Goal: Task Accomplishment & Management: Manage account settings

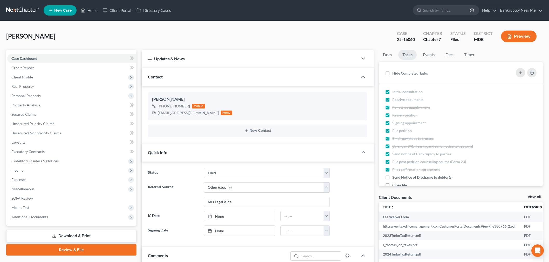
select select "6"
select select "0"
click at [22, 10] on link at bounding box center [22, 10] width 33 height 9
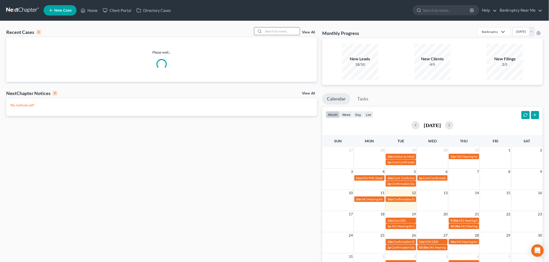
click at [283, 34] on input "search" at bounding box center [281, 31] width 36 height 8
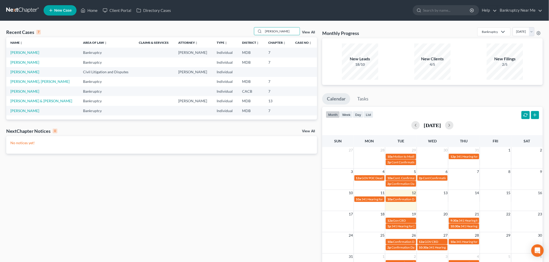
type input "[PERSON_NAME]"
click at [20, 47] on th "Name unfold_more expand_more expand_less" at bounding box center [42, 42] width 73 height 10
click at [20, 50] on td "Davis, David" at bounding box center [42, 53] width 73 height 10
click at [22, 53] on link "Davis, David" at bounding box center [24, 52] width 29 height 4
select select "6"
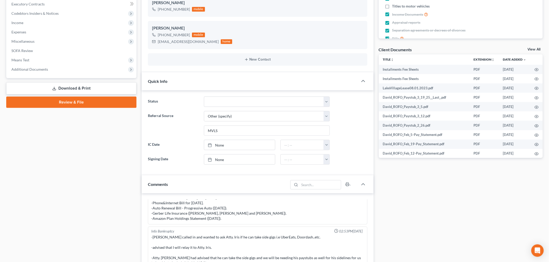
scroll to position [115, 0]
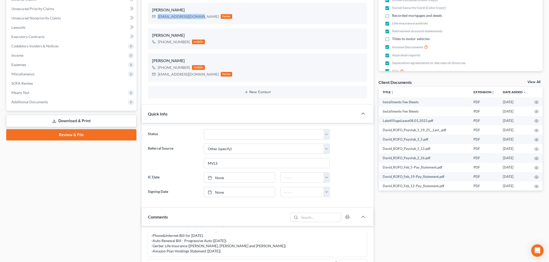
drag, startPoint x: 199, startPoint y: 17, endPoint x: 144, endPoint y: 18, distance: 54.7
click at [144, 18] on div "wife's SEND HER ALL COPIES OF EMAIL tanaesha.leak@yahoo.com home David Davis Da…" at bounding box center [258, 38] width 232 height 134
copy div "Davidk_davis@yahoo.com"
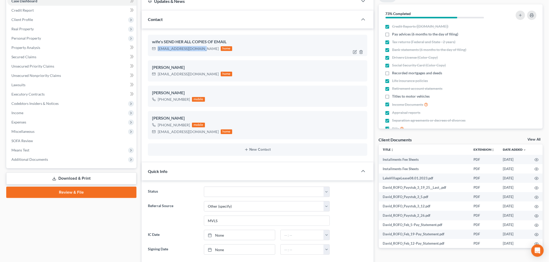
drag, startPoint x: 200, startPoint y: 49, endPoint x: 151, endPoint y: 50, distance: 49.3
click at [151, 50] on div "wife's SEND HER ALL COPIES OF EMAIL tanaesha.leak@yahoo.com home" at bounding box center [257, 45] width 219 height 21
copy div "tanaesha.leak@yahoo.com"
click at [88, 193] on link "Review & File" at bounding box center [71, 192] width 130 height 11
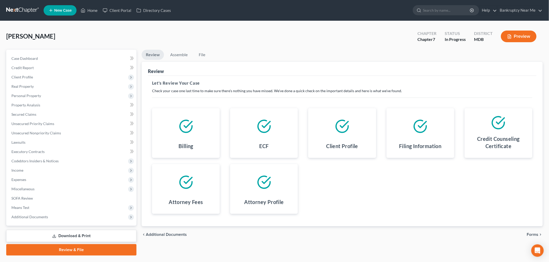
click at [540, 236] on icon "chevron_right" at bounding box center [540, 235] width 4 height 4
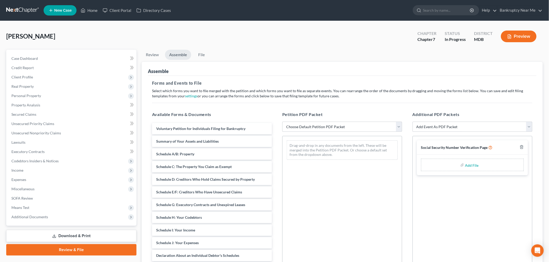
click at [356, 119] on div "Petition PDF Packet Choose Default Petition PDF Packet Emergency Filing (Volunt…" at bounding box center [342, 195] width 130 height 176
drag, startPoint x: 357, startPoint y: 123, endPoint x: 356, endPoint y: 127, distance: 4.2
click at [357, 123] on select "Choose Default Petition PDF Packet Emergency Filing (Voluntary Petition and Cre…" at bounding box center [342, 127] width 120 height 10
select select "1"
click at [282, 122] on select "Choose Default Petition PDF Packet Emergency Filing (Voluntary Petition and Cre…" at bounding box center [342, 127] width 120 height 10
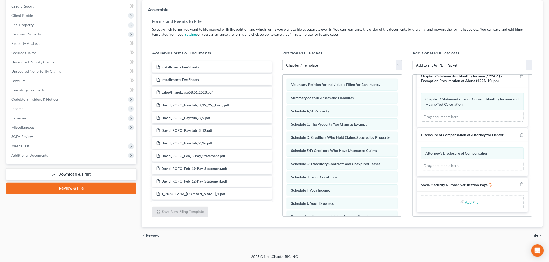
scroll to position [63, 0]
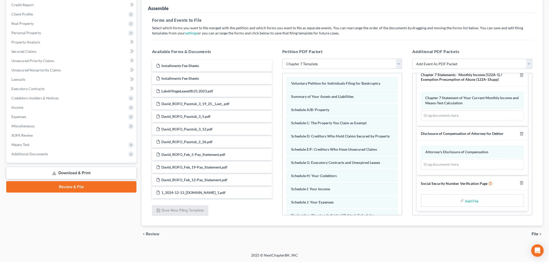
click at [468, 202] on input "file" at bounding box center [471, 200] width 12 height 9
type input "C:\fakepath\SS Form 8-6-2025.pdf"
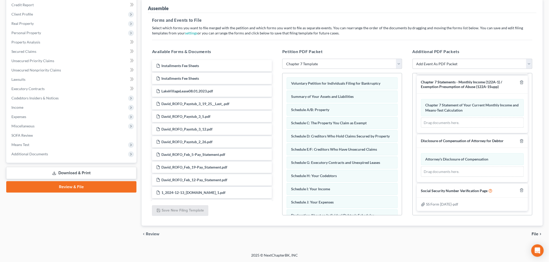
scroll to position [57, 0]
drag, startPoint x: 540, startPoint y: 230, endPoint x: 535, endPoint y: 234, distance: 7.0
click at [540, 230] on div "chevron_left Review File chevron_right" at bounding box center [342, 234] width 401 height 17
click at [535, 234] on span "File" at bounding box center [535, 234] width 7 height 4
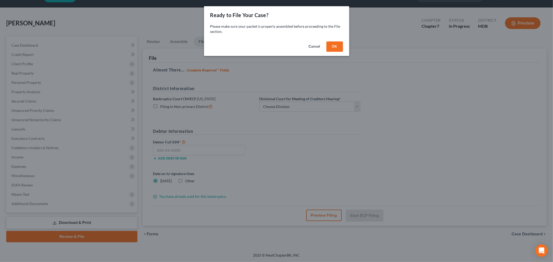
drag, startPoint x: 336, startPoint y: 44, endPoint x: 338, endPoint y: 66, distance: 22.1
click at [336, 44] on button "OK" at bounding box center [335, 46] width 17 height 10
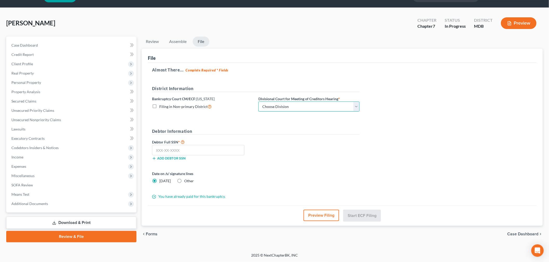
click at [321, 110] on select "Choose Division Baltimore Greenbelt" at bounding box center [308, 107] width 101 height 10
select select "0"
click at [258, 102] on select "Choose Division Baltimore Greenbelt" at bounding box center [308, 107] width 101 height 10
drag, startPoint x: 223, startPoint y: 150, endPoint x: 231, endPoint y: 146, distance: 9.0
click at [223, 149] on input "text" at bounding box center [198, 150] width 92 height 10
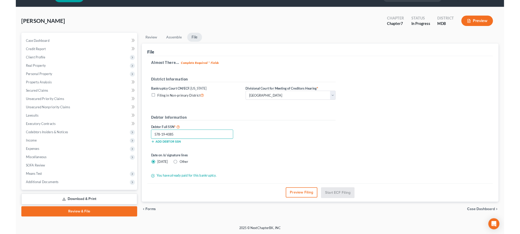
scroll to position [12, 0]
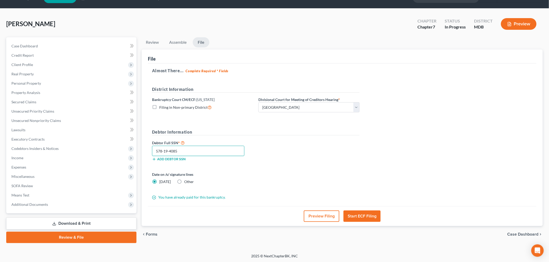
type input "578-19-4085"
click at [369, 213] on button "Start ECF Filing" at bounding box center [361, 216] width 37 height 11
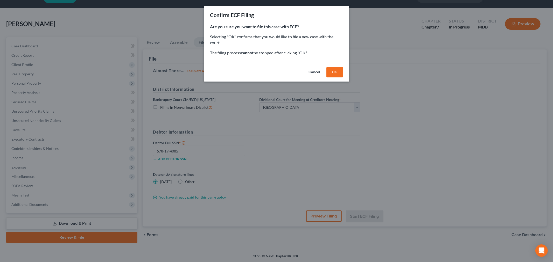
click at [335, 71] on button "OK" at bounding box center [335, 72] width 17 height 10
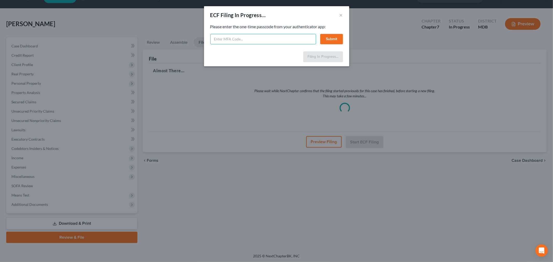
click at [302, 39] on input "text" at bounding box center [263, 39] width 106 height 10
type input "737844"
click at [325, 37] on button "Submit" at bounding box center [331, 39] width 23 height 10
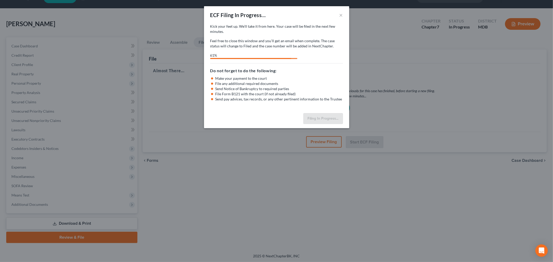
select select "0"
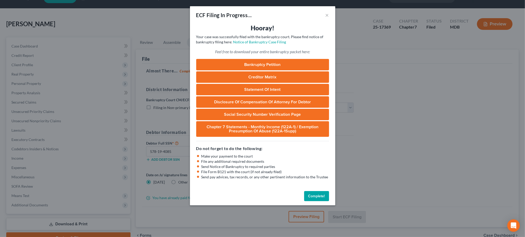
click at [324, 15] on div "ECF Filing In Progress... ×" at bounding box center [262, 15] width 145 height 18
click at [327, 17] on button "×" at bounding box center [327, 15] width 4 height 6
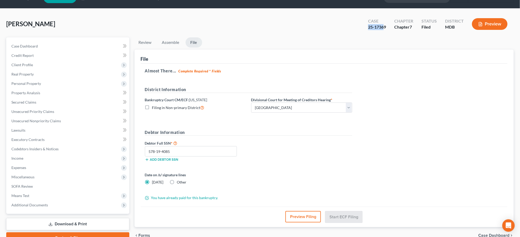
drag, startPoint x: 386, startPoint y: 27, endPoint x: 369, endPoint y: 30, distance: 17.3
click at [369, 30] on div "Case 25-17369" at bounding box center [377, 24] width 26 height 15
click at [383, 26] on div "25-17369" at bounding box center [377, 27] width 18 height 6
drag, startPoint x: 389, startPoint y: 26, endPoint x: 360, endPoint y: 28, distance: 28.6
click at [360, 28] on div "Davis, David Upgraded Case 25-17369 Chapter Chapter 7 Status Filed District MDB…" at bounding box center [260, 26] width 508 height 23
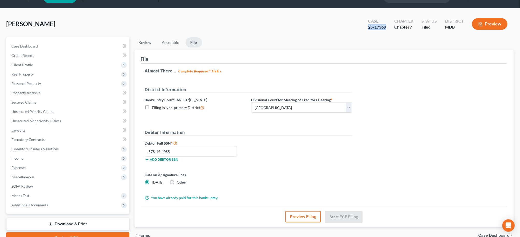
copy div "25-17369"
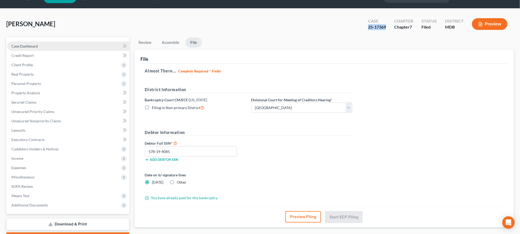
click at [77, 46] on link "Case Dashboard" at bounding box center [68, 45] width 122 height 9
select select "6"
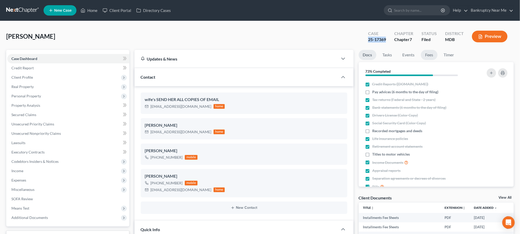
click at [426, 55] on link "Fees" at bounding box center [429, 55] width 17 height 10
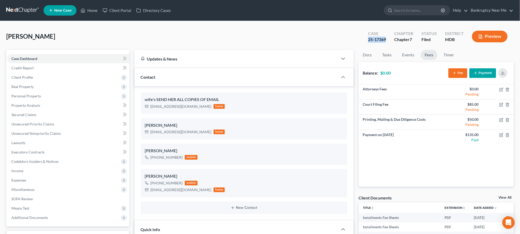
scroll to position [2816, 0]
click at [499, 102] on icon "button" at bounding box center [501, 104] width 4 height 4
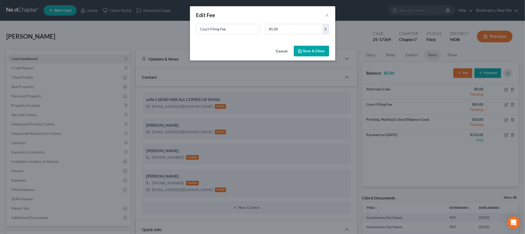
click at [307, 22] on div "New Fee Edit Fee ×" at bounding box center [262, 15] width 145 height 18
click at [309, 33] on input "85.00" at bounding box center [293, 29] width 57 height 10
type input "338"
click at [312, 53] on button "Save & Close" at bounding box center [311, 51] width 35 height 11
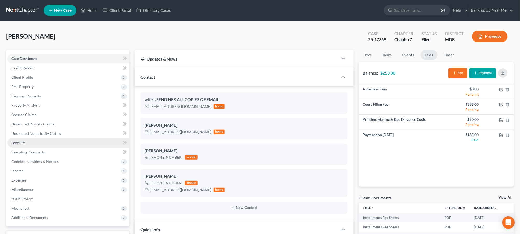
click at [48, 143] on link "Lawsuits" at bounding box center [68, 142] width 122 height 9
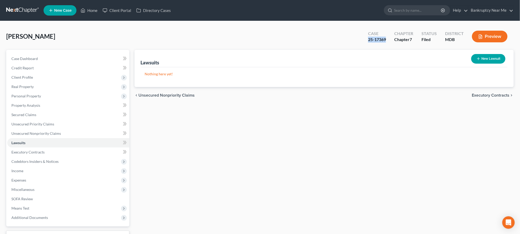
drag, startPoint x: 386, startPoint y: 40, endPoint x: 366, endPoint y: 40, distance: 20.5
click at [366, 40] on div "Case 25-17369" at bounding box center [377, 36] width 26 height 15
copy div "25-17369"
drag, startPoint x: 29, startPoint y: 60, endPoint x: 46, endPoint y: 56, distance: 17.6
click at [29, 60] on span "Case Dashboard" at bounding box center [24, 58] width 26 height 4
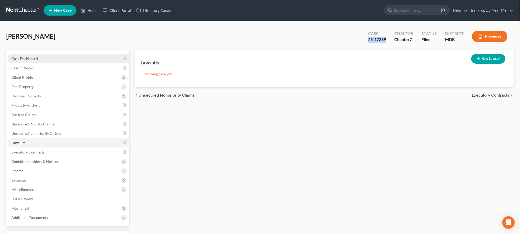
select select "6"
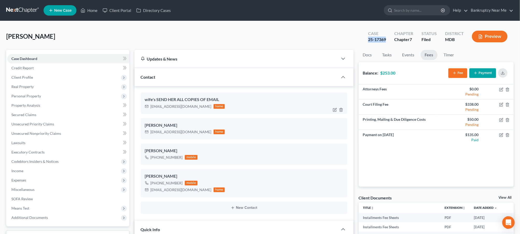
scroll to position [2816, 0]
drag, startPoint x: 192, startPoint y: 105, endPoint x: 157, endPoint y: 106, distance: 35.6
click at [151, 110] on div "wife's SEND HER ALL COPIES OF EMAIL tanaesha.leak@yahoo.com home" at bounding box center [244, 102] width 207 height 21
copy div "anaesha.leak@yahoo.com"
drag, startPoint x: 192, startPoint y: 133, endPoint x: 145, endPoint y: 135, distance: 47.3
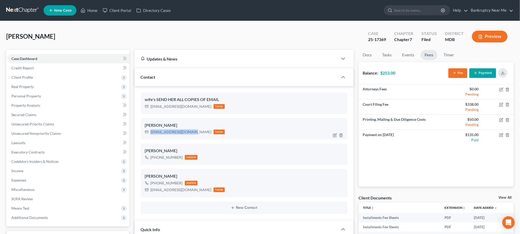
click at [145, 135] on div "David Davis Davidk_davis@yahoo.com home" at bounding box center [244, 128] width 207 height 21
copy div "Davidk_davis@yahoo.com"
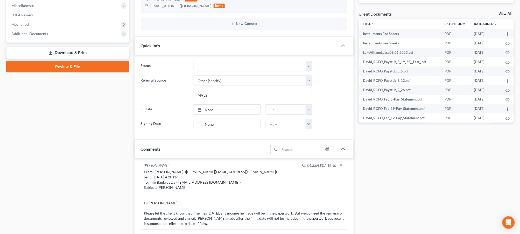
scroll to position [230, 0]
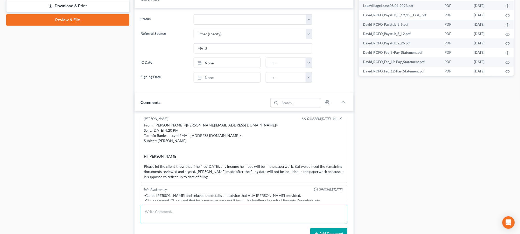
drag, startPoint x: 238, startPoint y: 220, endPoint x: 272, endPoint y: 227, distance: 34.9
click at [238, 220] on textarea at bounding box center [244, 214] width 207 height 19
paste textarea "From: Iris Kwon <iris@bankruptcynearme.org> Sent: Tuesday, August 12, 2025 2:30…"
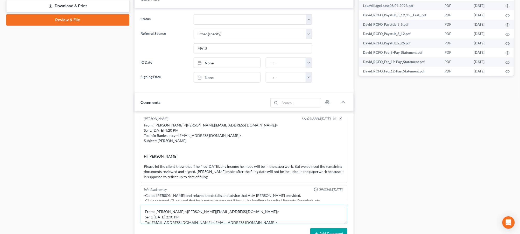
scroll to position [93, 0]
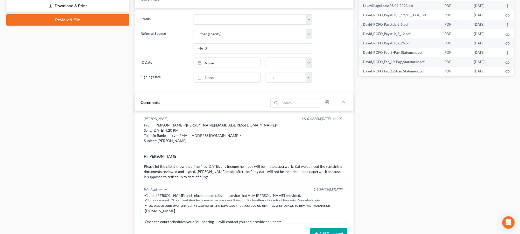
type textarea "From: Iris Kwon <iris@bankruptcynearme.org> Sent: Tuesday, August 12, 2025 2:30…"
click at [322, 232] on button "Add Comment" at bounding box center [328, 233] width 37 height 11
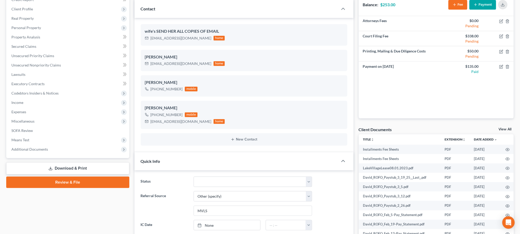
scroll to position [115, 0]
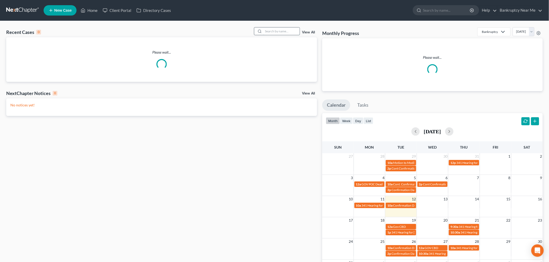
click at [270, 28] on input "search" at bounding box center [281, 31] width 36 height 8
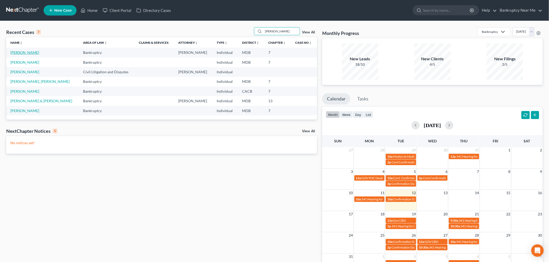
type input "david"
click at [26, 52] on link "Davis, David" at bounding box center [24, 52] width 29 height 4
select select "6"
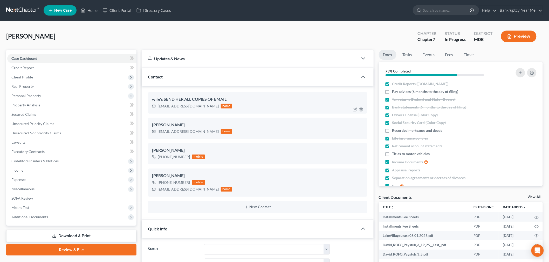
scroll to position [2795, 0]
click at [36, 73] on span "Client Profile" at bounding box center [71, 77] width 129 height 9
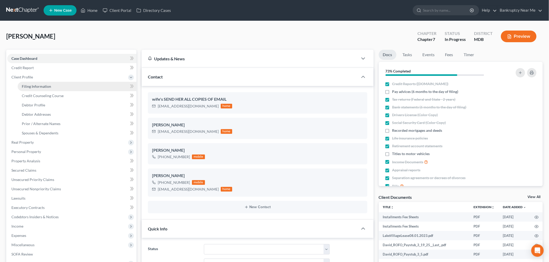
click at [55, 87] on link "Filing Information" at bounding box center [77, 86] width 119 height 9
select select "1"
select select "0"
select select "21"
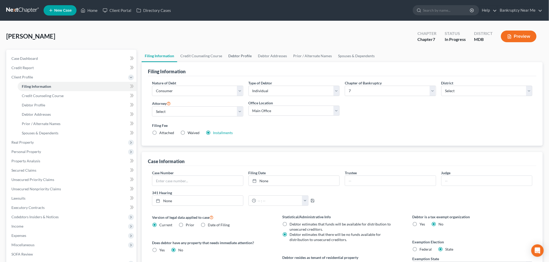
click at [249, 58] on link "Debtor Profile" at bounding box center [240, 56] width 30 height 12
select select "1"
select select "4"
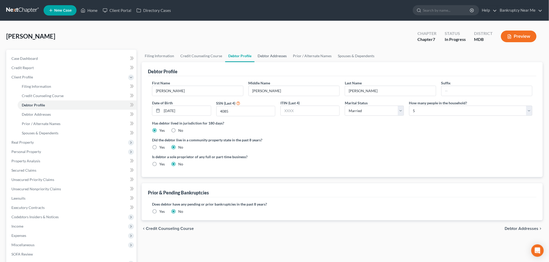
click at [259, 54] on link "Debtor Addresses" at bounding box center [271, 56] width 35 height 12
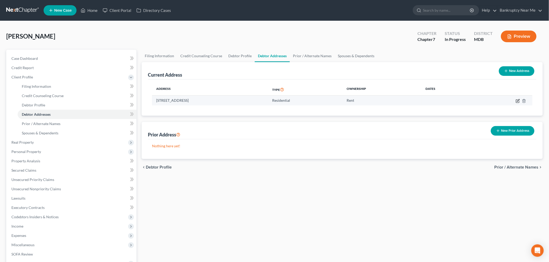
click at [517, 101] on icon "button" at bounding box center [518, 101] width 4 height 4
select select "21"
select select "0"
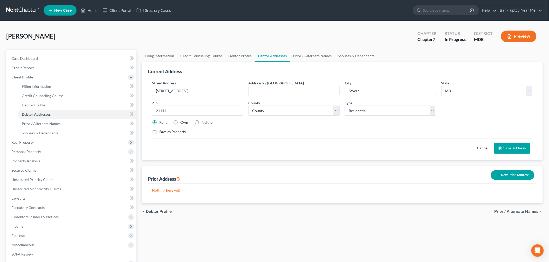
click at [23, 13] on link at bounding box center [22, 10] width 33 height 9
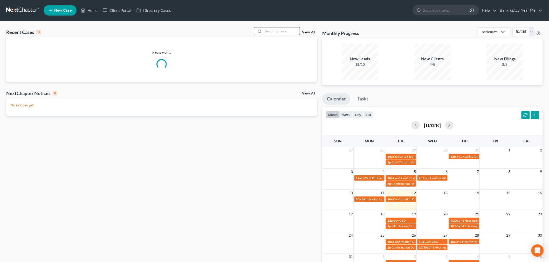
click at [271, 30] on input "search" at bounding box center [281, 31] width 36 height 8
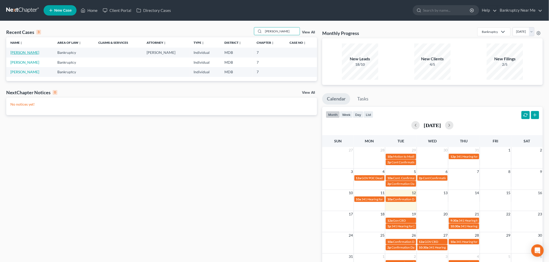
type input "angela"
click at [27, 51] on link "Ward, Angela" at bounding box center [24, 52] width 29 height 4
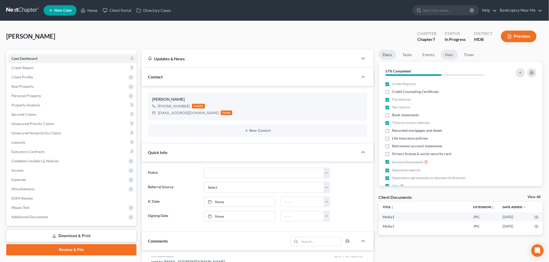
scroll to position [126, 0]
click at [448, 53] on link "Fees" at bounding box center [449, 55] width 17 height 10
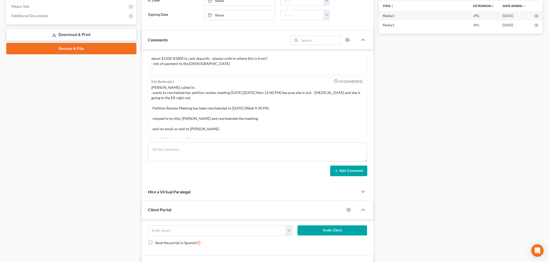
scroll to position [3028, 0]
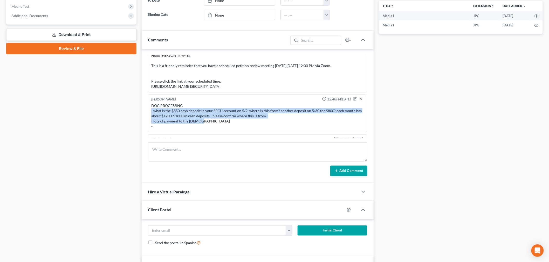
drag, startPoint x: 206, startPoint y: 116, endPoint x: 143, endPoint y: 106, distance: 63.5
click at [143, 106] on div "Iris Kwon 12:20AM, 02/05/2025 From: Angela Ward <arward52@gmail.com> Sent: Satu…" at bounding box center [258, 116] width 232 height 134
click at [200, 116] on div "DOC PROCESSING - what is the $850 cash deposit in your SECU account on 5/2; whe…" at bounding box center [257, 116] width 213 height 26
drag, startPoint x: 209, startPoint y: 115, endPoint x: 149, endPoint y: 99, distance: 61.9
click at [149, 99] on div "Iris Kwon 12:48PM, 08/03/2025 DOC PROCESSING - what is the $850 cash deposit in…" at bounding box center [257, 114] width 219 height 38
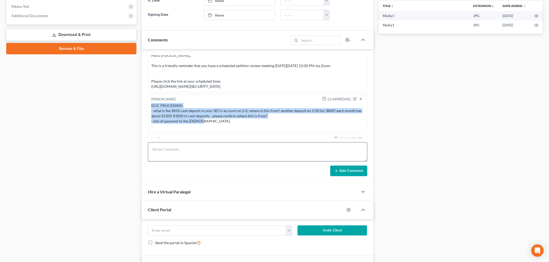
copy div "DOC PROCESSING - what is the $850 cash deposit in your SECU account on 5/2; whe…"
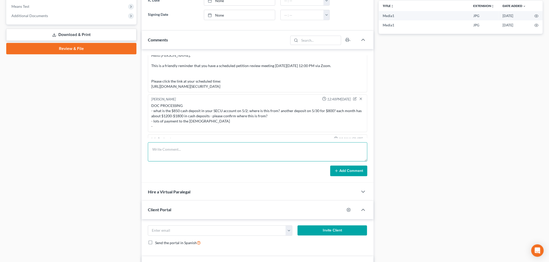
click at [193, 151] on textarea at bounding box center [257, 152] width 219 height 19
paste textarea "DOC PROCESSING - what is the $850 cash deposit in your SECU account on 5/2; whe…"
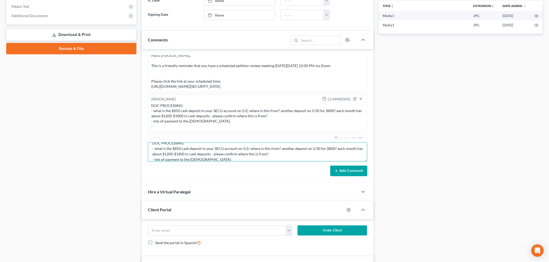
type textarea "DOC PROCESSING - what is the $850 cash deposit in your SECU account on 5/2; whe…"
click at [359, 174] on button "Add Comment" at bounding box center [348, 171] width 37 height 11
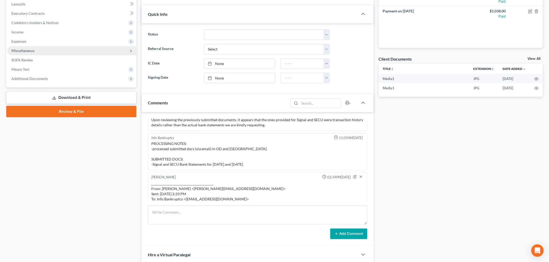
scroll to position [58, 0]
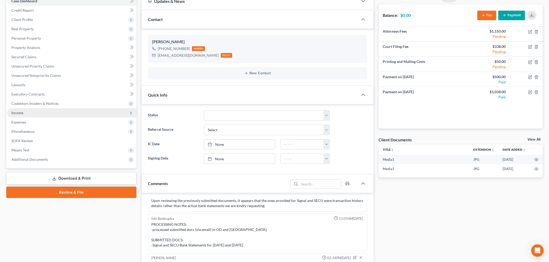
click at [40, 113] on span "Income" at bounding box center [71, 112] width 129 height 9
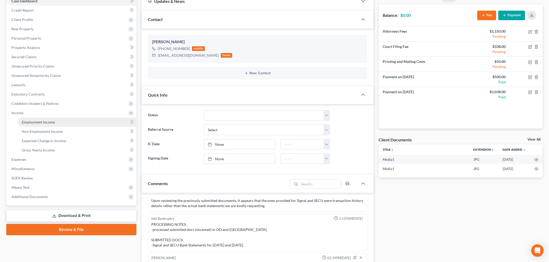
click at [44, 121] on span "Employment Income" at bounding box center [38, 122] width 33 height 4
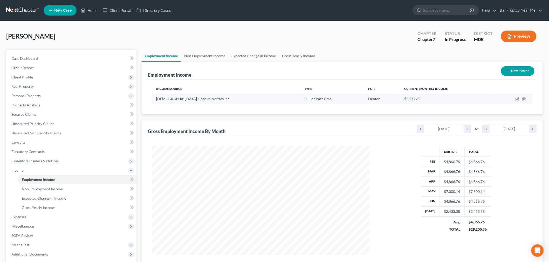
scroll to position [108, 228]
click at [211, 57] on link "Non Employment Income" at bounding box center [204, 56] width 47 height 12
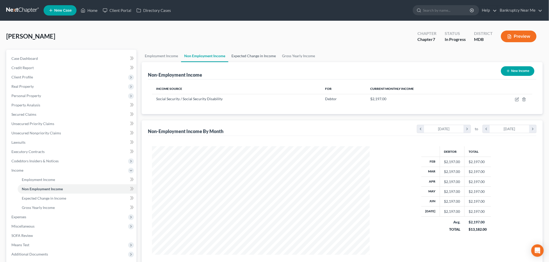
scroll to position [108, 228]
click at [248, 54] on link "Expected Change in Income" at bounding box center [253, 56] width 51 height 12
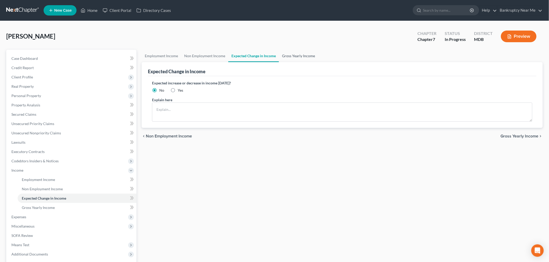
click at [284, 53] on link "Gross Yearly Income" at bounding box center [298, 56] width 39 height 12
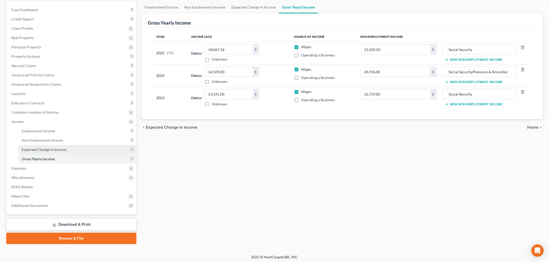
scroll to position [50, 0]
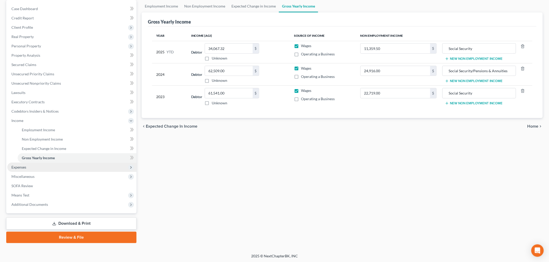
click at [40, 170] on span "Expenses" at bounding box center [71, 167] width 129 height 9
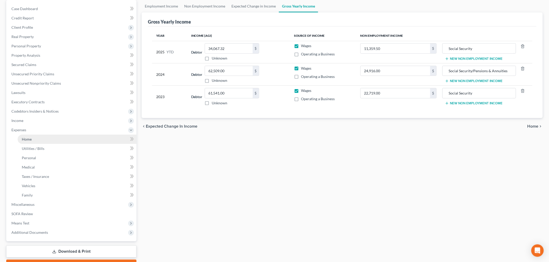
click at [63, 141] on link "Home" at bounding box center [77, 139] width 119 height 9
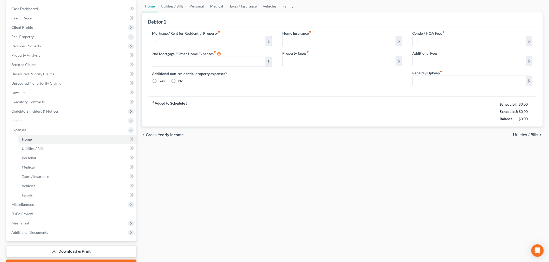
scroll to position [3, 0]
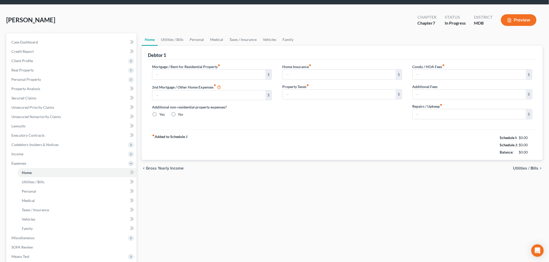
type input "2,400.00"
type input "0.00"
radio input "true"
type input "24.00"
type input "0.00"
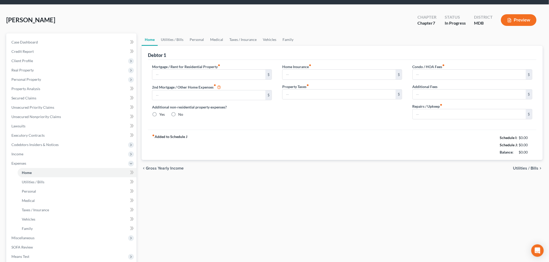
type input "0.00"
type input "89.00"
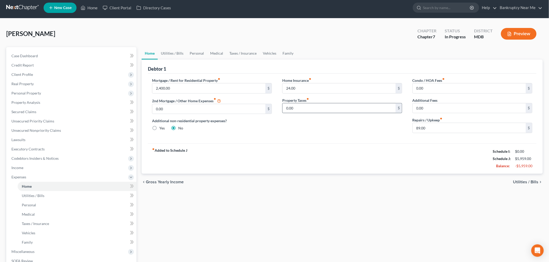
scroll to position [0, 0]
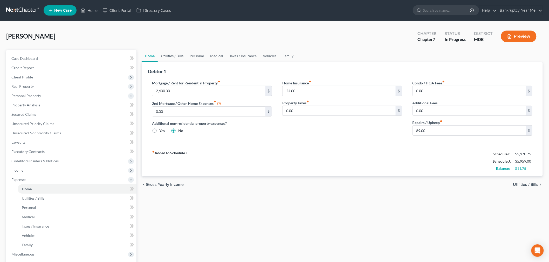
click at [173, 55] on link "Utilities / Bills" at bounding box center [172, 56] width 29 height 12
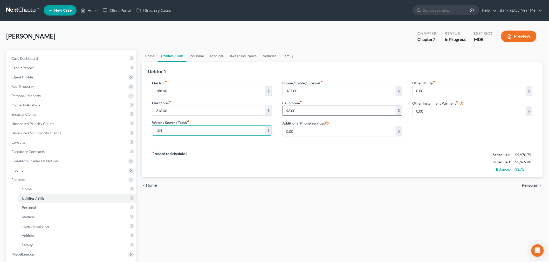
type input "104"
click at [315, 109] on input "96.00" at bounding box center [338, 111] width 113 height 10
type input "99"
drag, startPoint x: 40, startPoint y: 77, endPoint x: 47, endPoint y: 81, distance: 8.6
click at [40, 77] on span "Client Profile" at bounding box center [71, 77] width 129 height 9
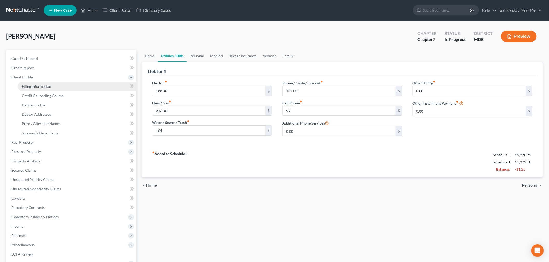
click at [50, 86] on link "Filing Information" at bounding box center [77, 86] width 119 height 9
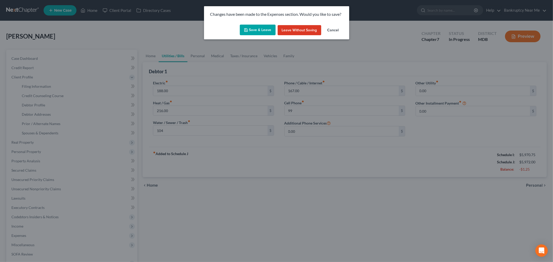
click at [263, 29] on button "Save & Leave" at bounding box center [258, 30] width 36 height 11
type input "104.00"
type input "99.00"
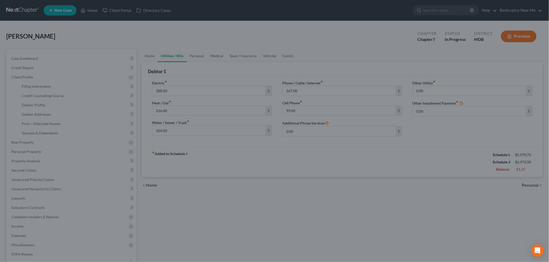
select select "1"
select select "0"
select select "21"
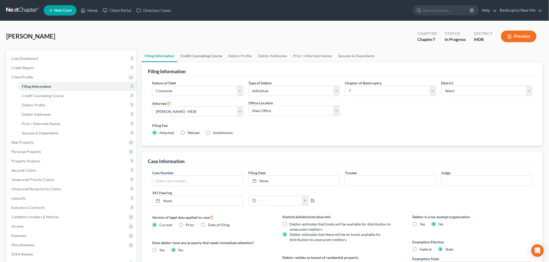
click at [205, 51] on link "Credit Counseling Course" at bounding box center [201, 56] width 48 height 12
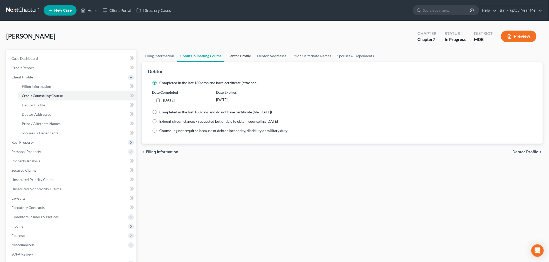
click at [235, 55] on link "Debtor Profile" at bounding box center [239, 56] width 30 height 12
select select "0"
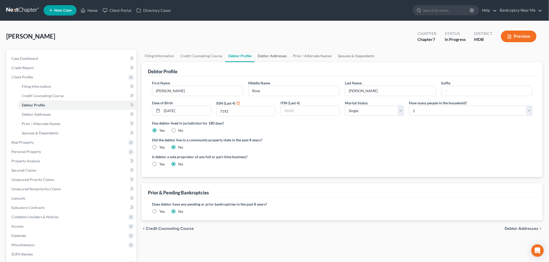
click at [260, 55] on link "Debtor Addresses" at bounding box center [271, 56] width 35 height 12
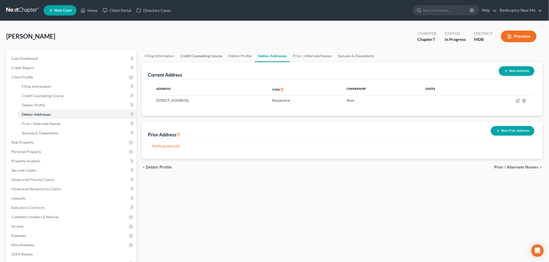
click at [223, 58] on link "Credit Counseling Course" at bounding box center [201, 56] width 48 height 12
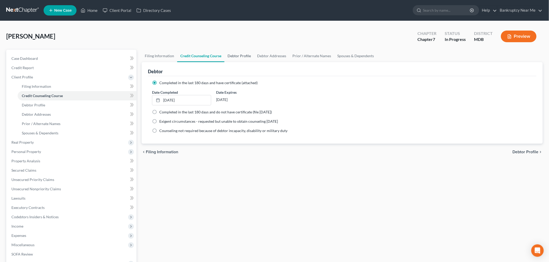
click at [242, 52] on link "Debtor Profile" at bounding box center [239, 56] width 30 height 12
select select "0"
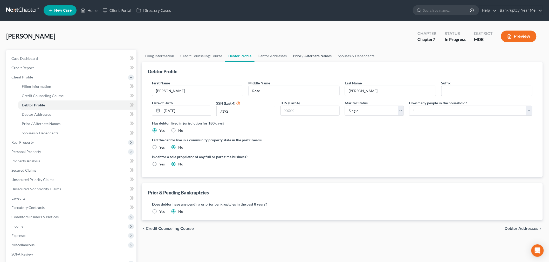
click at [314, 52] on link "Prior / Alternate Names" at bounding box center [312, 56] width 45 height 12
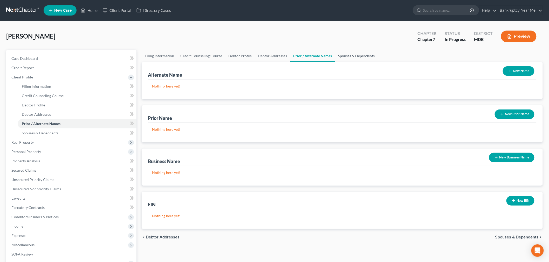
click at [367, 52] on link "Spouses & Dependents" at bounding box center [356, 56] width 43 height 12
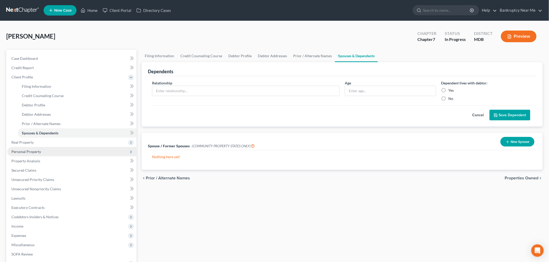
click at [38, 153] on span "Personal Property" at bounding box center [26, 152] width 30 height 4
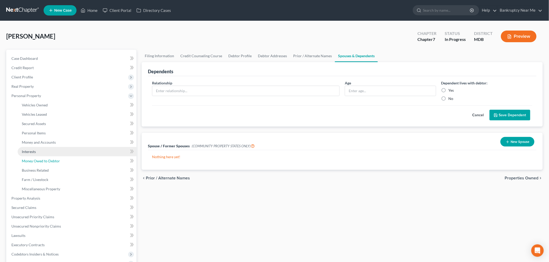
click at [62, 161] on link "Money Owed to Debtor" at bounding box center [77, 161] width 119 height 9
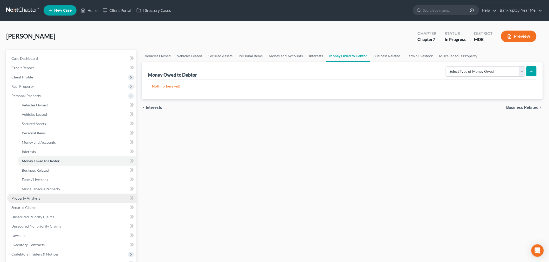
click at [37, 200] on span "Property Analysis" at bounding box center [25, 198] width 29 height 4
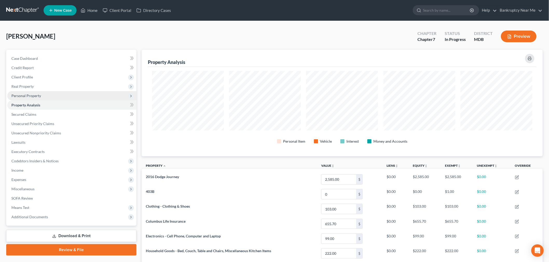
click at [38, 93] on span "Personal Property" at bounding box center [71, 95] width 129 height 9
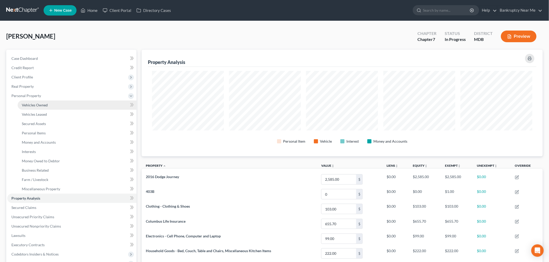
click at [53, 101] on link "Vehicles Owned" at bounding box center [77, 105] width 119 height 9
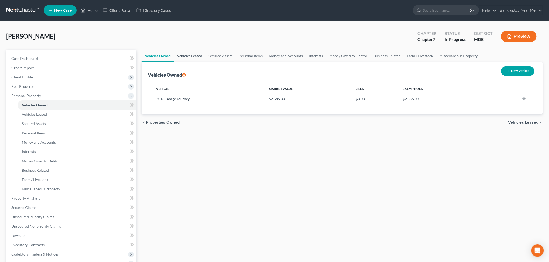
click at [199, 57] on link "Vehicles Leased" at bounding box center [189, 56] width 31 height 12
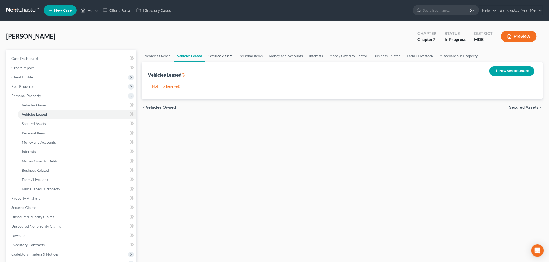
click at [216, 52] on link "Secured Assets" at bounding box center [220, 56] width 30 height 12
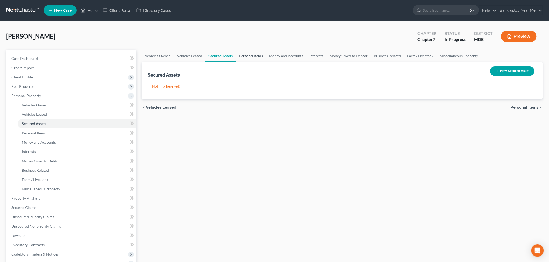
click at [260, 59] on link "Personal Items" at bounding box center [251, 56] width 30 height 12
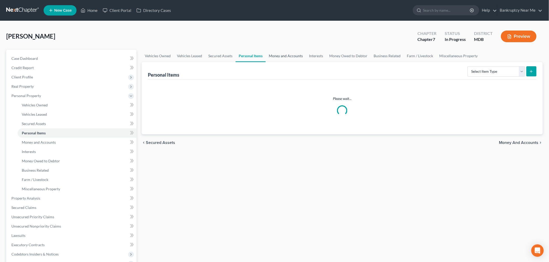
click at [284, 58] on link "Money and Accounts" at bounding box center [286, 56] width 40 height 12
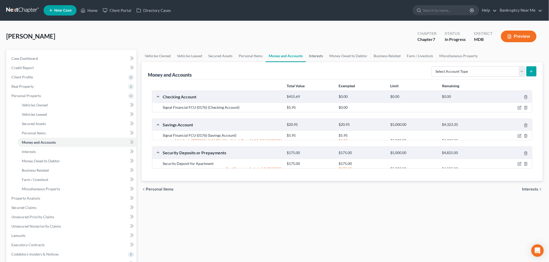
click at [323, 54] on link "Interests" at bounding box center [316, 56] width 20 height 12
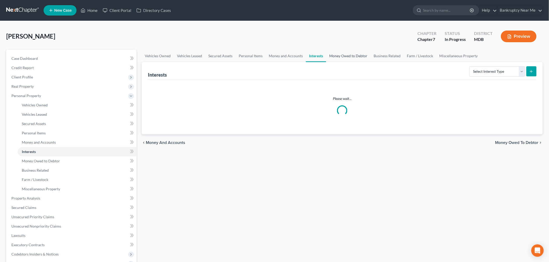
click at [352, 54] on link "Money Owed to Debtor" at bounding box center [348, 56] width 44 height 12
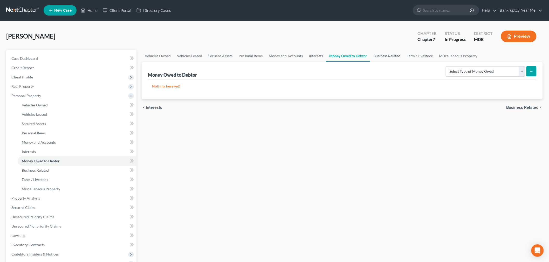
click at [399, 54] on link "Business Related" at bounding box center [386, 56] width 33 height 12
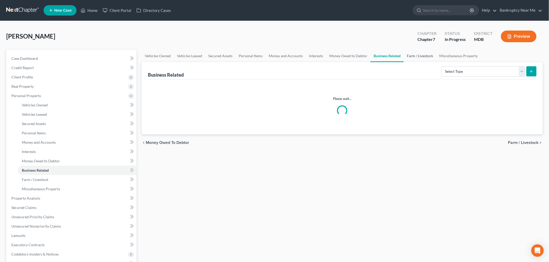
click at [429, 53] on link "Farm / Livestock" at bounding box center [420, 56] width 33 height 12
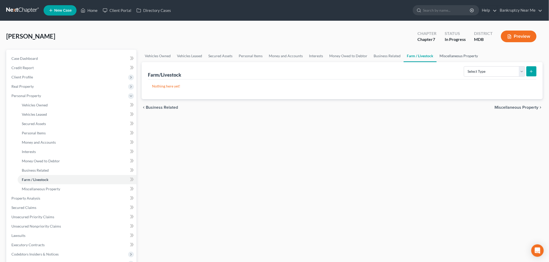
click at [455, 54] on link "Miscellaneous Property" at bounding box center [458, 56] width 45 height 12
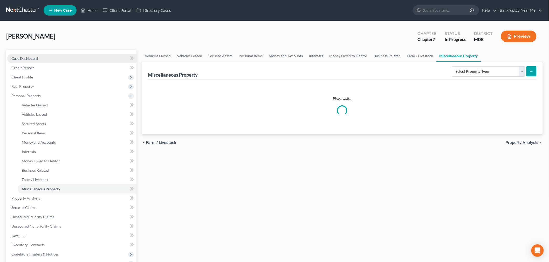
click at [35, 57] on span "Case Dashboard" at bounding box center [24, 58] width 26 height 4
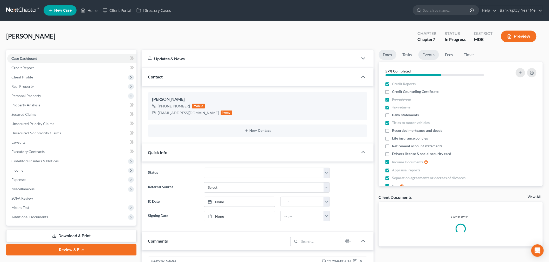
scroll to position [3524, 0]
click at [429, 56] on link "Events" at bounding box center [428, 55] width 20 height 10
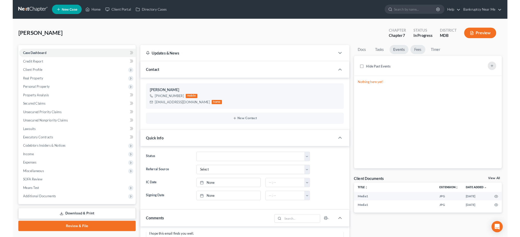
scroll to position [126, 0]
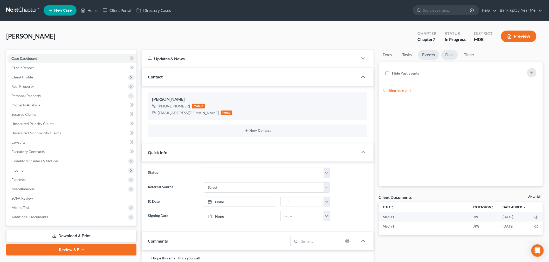
click at [453, 59] on link "Fees" at bounding box center [449, 55] width 17 height 10
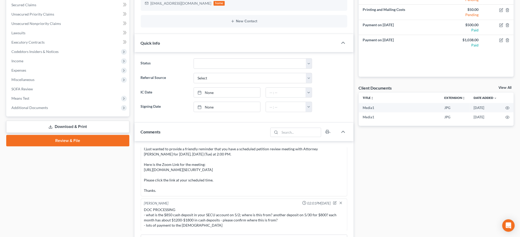
scroll to position [202, 0]
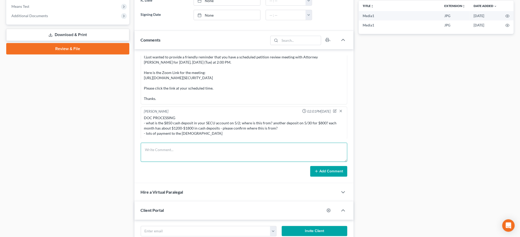
drag, startPoint x: 216, startPoint y: 159, endPoint x: 242, endPoint y: 149, distance: 27.8
click at [216, 159] on textarea at bounding box center [244, 152] width 207 height 19
type textarea "4"
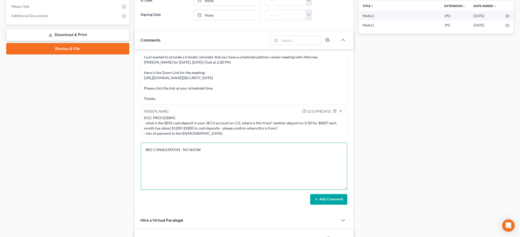
drag, startPoint x: 345, startPoint y: 160, endPoint x: 373, endPoint y: 162, distance: 28.1
click at [347, 190] on textarea "3RD CONSULTATION - NO SHOW" at bounding box center [244, 166] width 207 height 47
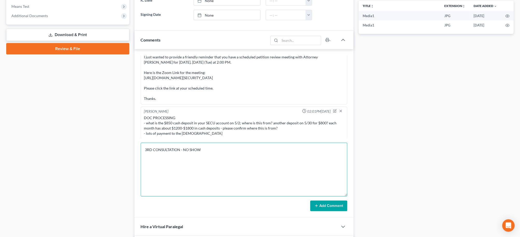
drag, startPoint x: 154, startPoint y: 149, endPoint x: 186, endPoint y: 136, distance: 34.8
click at [153, 149] on textarea "3RD CONSULTATION - NO SHOW" at bounding box center [244, 170] width 207 height 54
click at [275, 147] on textarea "3RD PETITION ZOOM CONSULTATION - NO SHOW" at bounding box center [244, 170] width 207 height 54
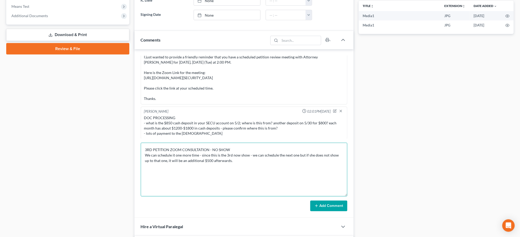
type textarea "3RD PETITION ZOOM CONSULTATION - NO SHOW We can schedule it one more time - sin…"
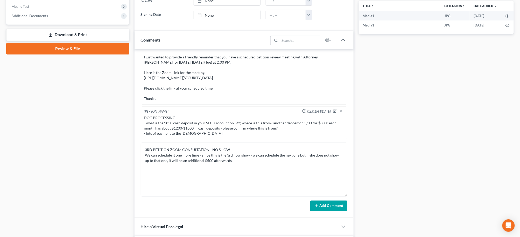
click at [332, 209] on button "Add Comment" at bounding box center [328, 205] width 37 height 11
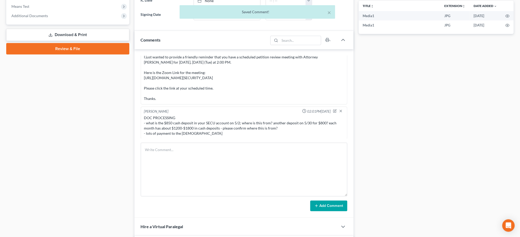
scroll to position [3611, 0]
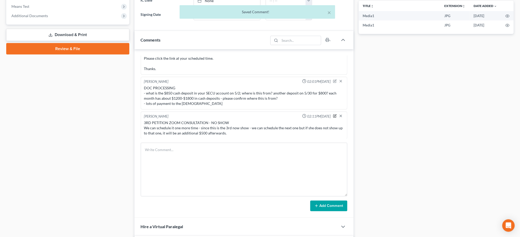
click at [333, 114] on icon "button" at bounding box center [335, 116] width 4 height 4
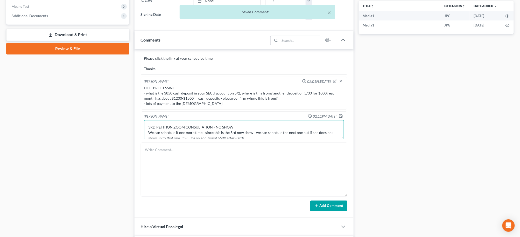
click at [256, 127] on textarea "3RD PETITION ZOOM CONSULTATION - NO SHOW We can schedule it one more time - sin…" at bounding box center [244, 129] width 200 height 19
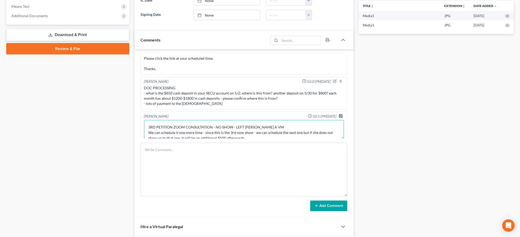
type textarea "3RD PETITION ZOOM CONSULTATION - NO SHOW - LEFT ANGELA A VM We can schedule it …"
click at [340, 116] on polyline "button" at bounding box center [341, 116] width 2 height 1
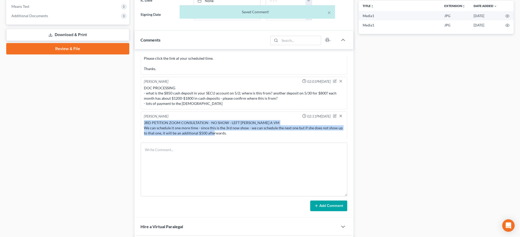
drag, startPoint x: 230, startPoint y: 132, endPoint x: 511, endPoint y: 30, distance: 299.8
click at [135, 120] on div "Iris Kwon 12:20AM, 02/05/2025 From: Angela Ward <arward52@gmail.com> Sent: Satu…" at bounding box center [244, 133] width 219 height 169
copy div "3RD PETITION ZOOM CONSULTATION - NO SHOW - LEFT ANGELA A VM We can schedule it …"
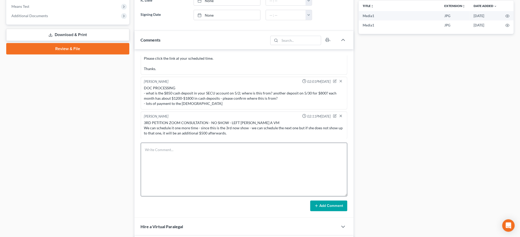
drag, startPoint x: 250, startPoint y: 202, endPoint x: 299, endPoint y: 144, distance: 76.4
click at [251, 200] on div "Add Comment" at bounding box center [244, 205] width 207 height 11
click at [297, 152] on textarea at bounding box center [244, 170] width 207 height 54
click at [202, 152] on textarea "SHE CALLED BACK - she was in the hospital - pneumonia diagnosis" at bounding box center [244, 170] width 207 height 54
drag, startPoint x: 188, startPoint y: 162, endPoint x: 283, endPoint y: 138, distance: 98.2
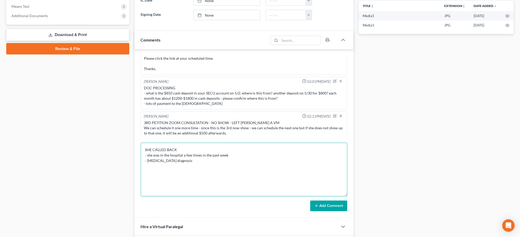
click at [188, 162] on textarea "SHE CALLED BACK - she was in the hospital a few times in the past week - pneumo…" at bounding box center [244, 170] width 207 height 54
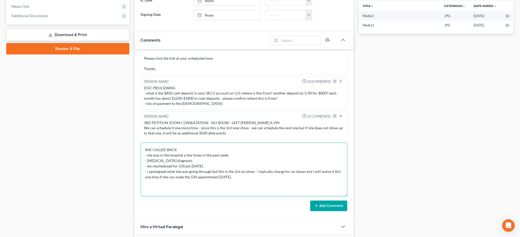
type textarea "SHE CALLED BACK - she was in the hospital a few times in the past week - pneumo…"
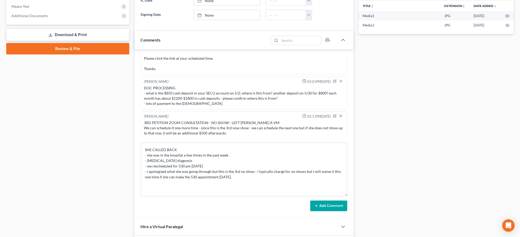
drag, startPoint x: 326, startPoint y: 207, endPoint x: 523, endPoint y: 134, distance: 209.8
click at [326, 207] on button "Add Comment" at bounding box center [328, 205] width 37 height 11
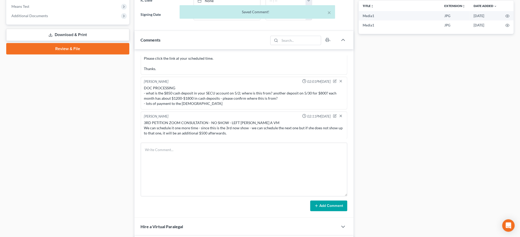
scroll to position [3656, 0]
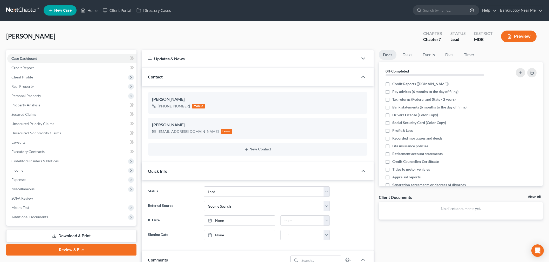
select select "10"
select select "4"
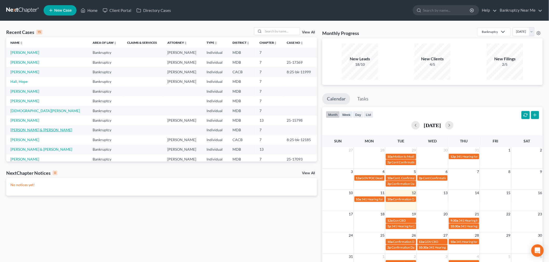
click at [35, 131] on link "[PERSON_NAME] & [PERSON_NAME]" at bounding box center [41, 130] width 62 height 4
select select "4"
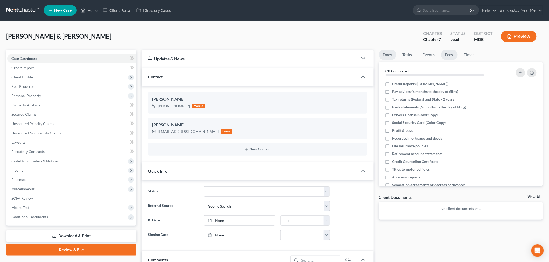
scroll to position [797, 0]
drag, startPoint x: 459, startPoint y: 55, endPoint x: 466, endPoint y: 54, distance: 6.8
click at [460, 55] on ul "Docs Tasks Events Fees Timer" at bounding box center [461, 56] width 164 height 12
click at [466, 54] on link "Timer" at bounding box center [469, 55] width 19 height 10
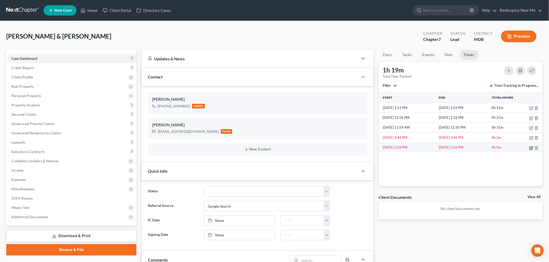
click at [531, 149] on icon "button" at bounding box center [531, 148] width 4 height 4
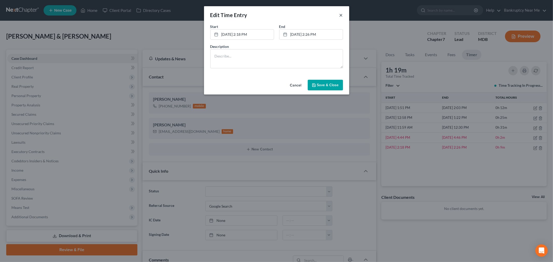
click at [343, 12] on button "×" at bounding box center [341, 15] width 4 height 6
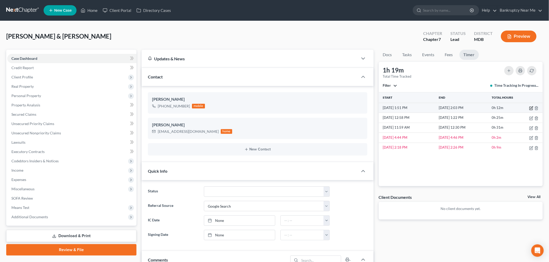
click at [530, 108] on icon "button" at bounding box center [531, 108] width 4 height 4
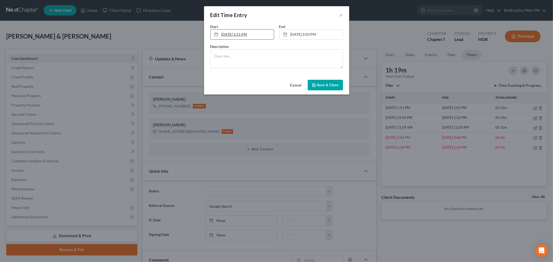
click at [252, 31] on link "[DATE] 1:51 PM" at bounding box center [242, 35] width 63 height 10
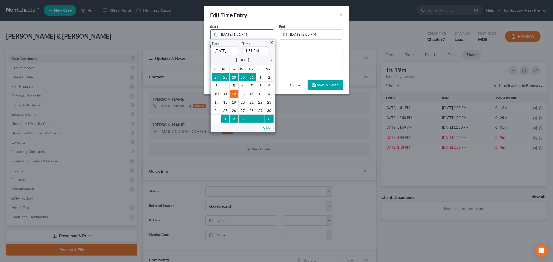
click at [245, 50] on input "1:51 PM" at bounding box center [255, 50] width 26 height 9
type input "12:00 PM"
click at [292, 40] on div "Start * [DATE] 12:00 PM close Date [DATE] Time 12:00 PM chevron_left [DATE] che…" at bounding box center [277, 48] width 138 height 49
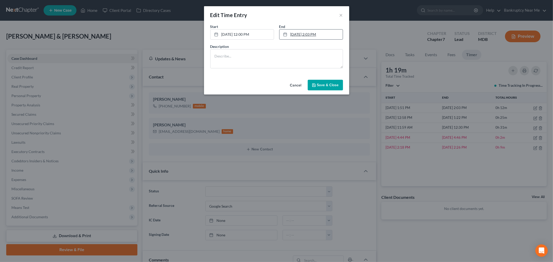
click at [296, 34] on link "[DATE] 2:03 PM" at bounding box center [311, 35] width 63 height 10
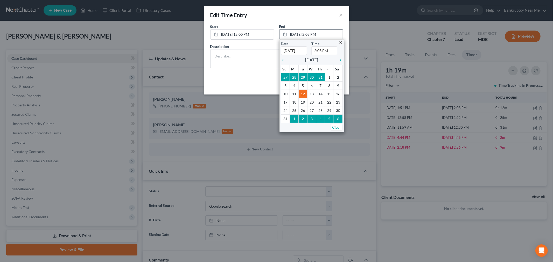
click at [316, 49] on input "2:03 PM" at bounding box center [324, 50] width 26 height 9
type input "1:03 PM"
click at [270, 55] on textarea at bounding box center [276, 58] width 133 height 19
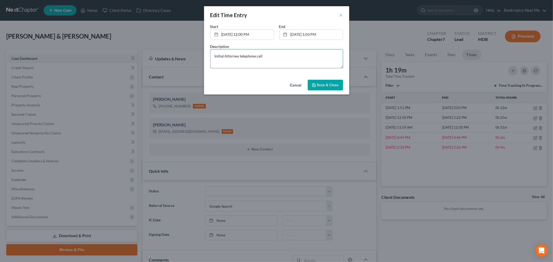
type textarea "Initial Attorney telephone call"
click at [335, 88] on button "Save & Close" at bounding box center [325, 85] width 35 height 11
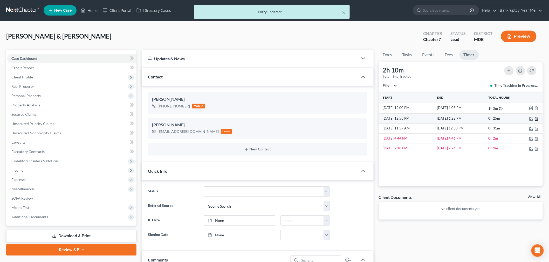
click at [537, 119] on line "button" at bounding box center [537, 119] width 0 height 1
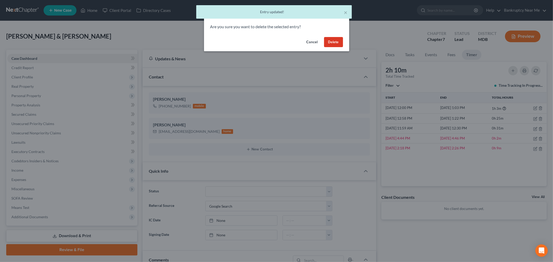
click at [342, 45] on button "Delete" at bounding box center [333, 42] width 19 height 10
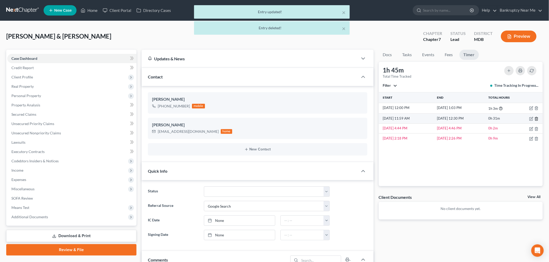
click at [536, 119] on icon "button" at bounding box center [536, 119] width 4 height 4
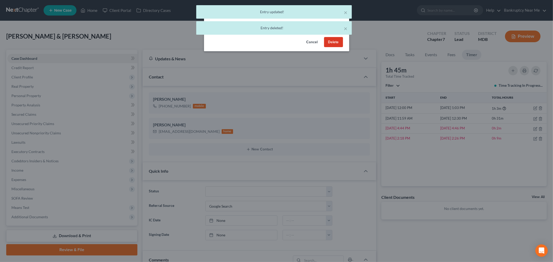
drag, startPoint x: 333, startPoint y: 43, endPoint x: 343, endPoint y: 22, distance: 22.7
click at [334, 42] on button "Delete" at bounding box center [333, 42] width 19 height 10
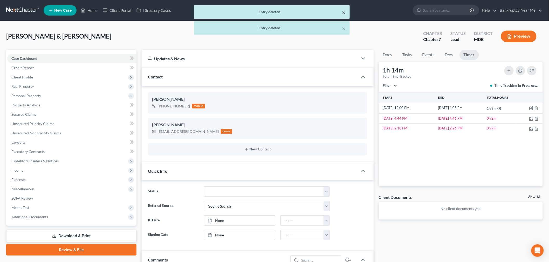
click at [342, 13] on button "×" at bounding box center [344, 12] width 4 height 6
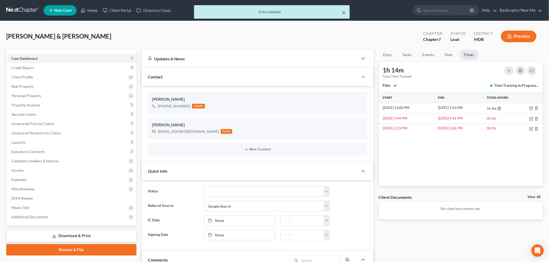
click at [344, 11] on button "×" at bounding box center [344, 12] width 4 height 6
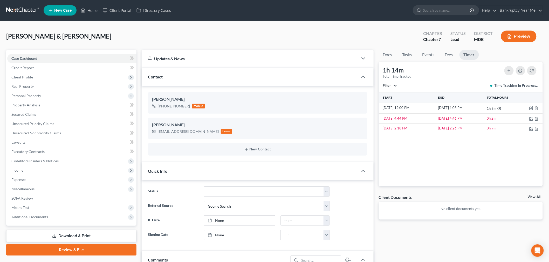
click at [8, 12] on link at bounding box center [22, 10] width 33 height 9
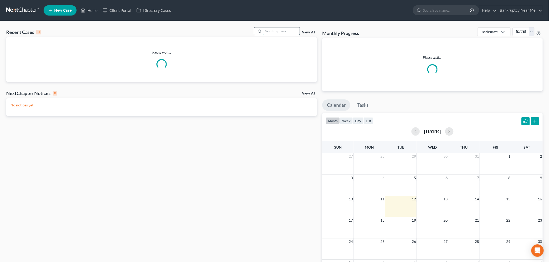
click at [267, 34] on input "search" at bounding box center [281, 31] width 36 height 8
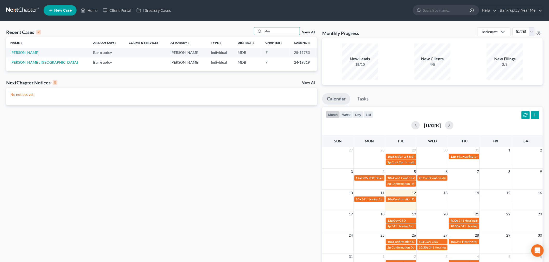
drag, startPoint x: 277, startPoint y: 33, endPoint x: 249, endPoint y: 32, distance: 27.7
click at [249, 32] on div "Recent Cases 2 shu View All" at bounding box center [161, 32] width 311 height 10
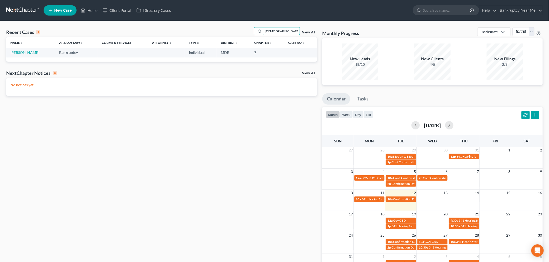
type input "[DEMOGRAPHIC_DATA]"
click at [24, 52] on link "[PERSON_NAME]" at bounding box center [24, 52] width 29 height 4
select select "6"
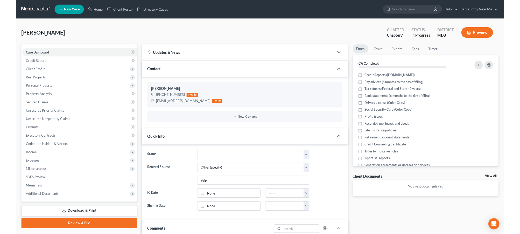
scroll to position [810, 0]
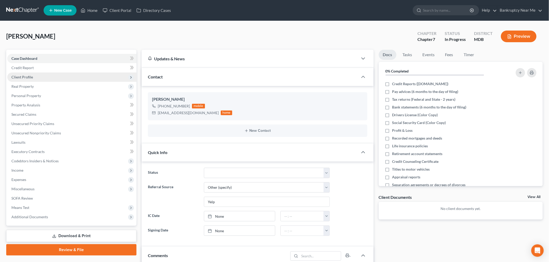
drag, startPoint x: 41, startPoint y: 73, endPoint x: 48, endPoint y: 77, distance: 8.2
click at [41, 73] on span "Client Profile" at bounding box center [71, 77] width 129 height 9
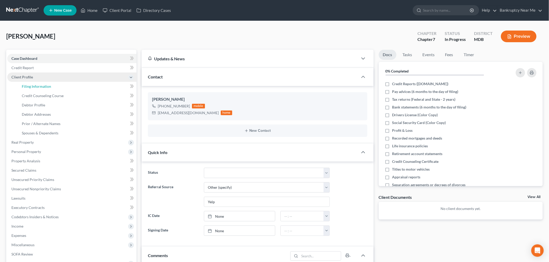
drag, startPoint x: 46, startPoint y: 84, endPoint x: 123, endPoint y: 75, distance: 77.1
click at [46, 84] on span "Filing Information" at bounding box center [36, 86] width 29 height 4
select select "1"
select select "0"
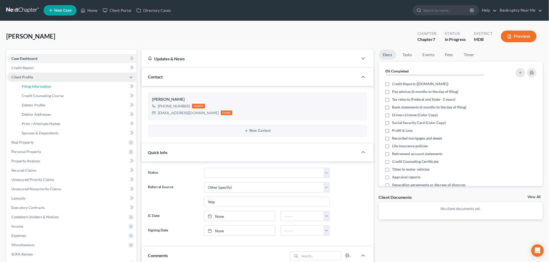
select select "21"
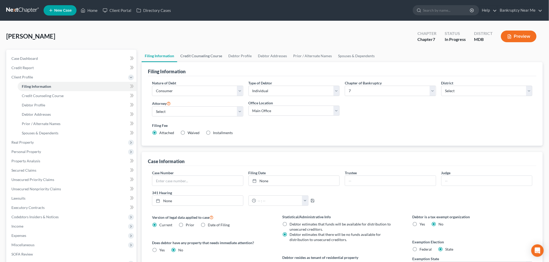
click at [187, 50] on link "Credit Counseling Course" at bounding box center [201, 56] width 48 height 12
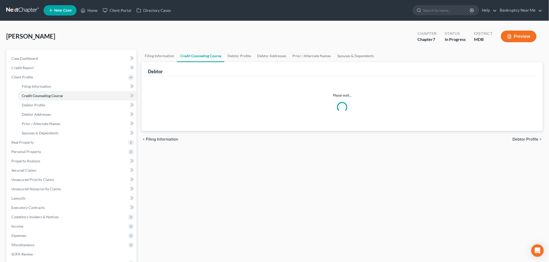
click at [192, 53] on link "Credit Counseling Course" at bounding box center [200, 56] width 47 height 12
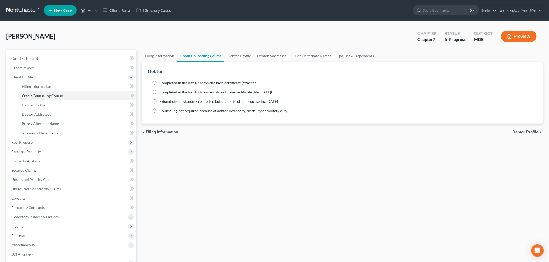
drag, startPoint x: 178, startPoint y: 81, endPoint x: 191, endPoint y: 78, distance: 13.0
click at [178, 81] on span "Completed in the last 180 days and have certificate (attached)" at bounding box center [208, 83] width 98 height 4
click at [165, 81] on input "Completed in the last 180 days and have certificate (attached)" at bounding box center [162, 81] width 3 height 3
radio input "true"
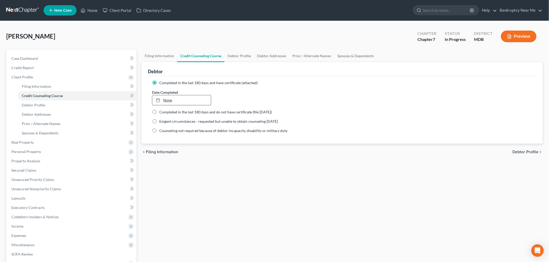
click at [178, 102] on link "None" at bounding box center [181, 100] width 59 height 10
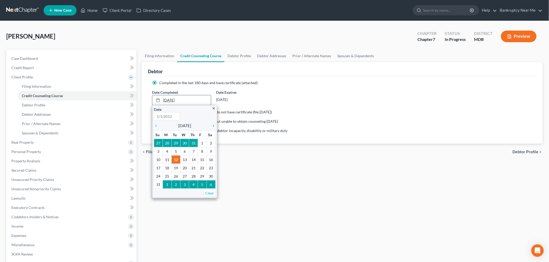
type input "8/12/2025"
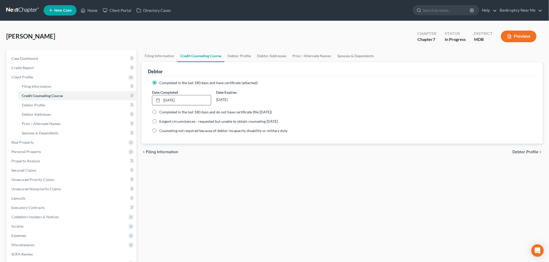
click at [273, 167] on div "Filing Information Credit Counseling Course Debtor Profile Debtor Addresses Pri…" at bounding box center [342, 181] width 406 height 262
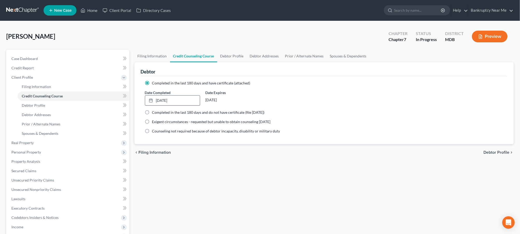
click at [28, 11] on link at bounding box center [22, 10] width 33 height 9
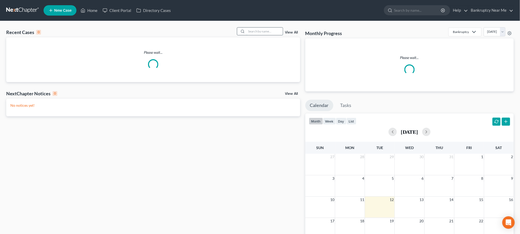
click at [263, 28] on input "search" at bounding box center [265, 31] width 36 height 8
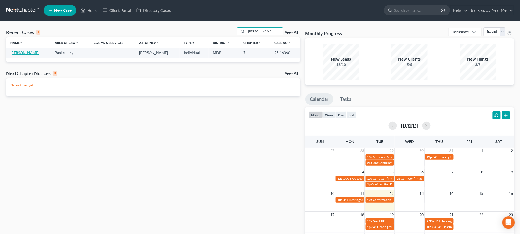
type input "[PERSON_NAME]"
click at [27, 53] on link "[PERSON_NAME]" at bounding box center [24, 52] width 29 height 4
select select "6"
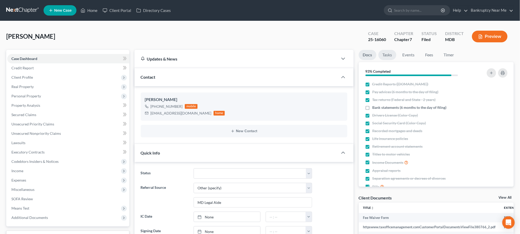
click at [387, 53] on link "Tasks" at bounding box center [388, 55] width 18 height 10
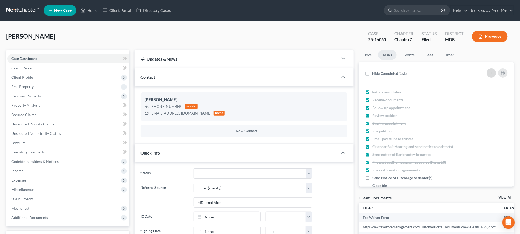
click at [493, 71] on icon "button" at bounding box center [492, 73] width 4 height 4
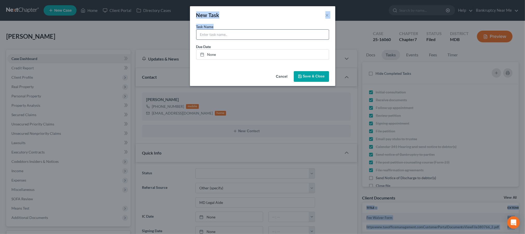
click at [265, 30] on input "text" at bounding box center [262, 35] width 132 height 10
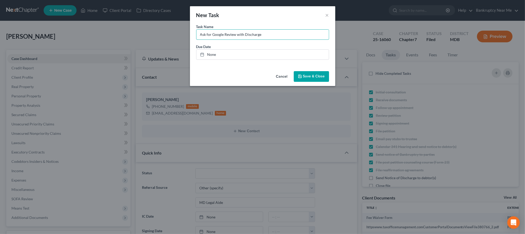
type input "Ask for Google Review with Discharge"
click at [315, 78] on span "Save & Close" at bounding box center [314, 76] width 22 height 4
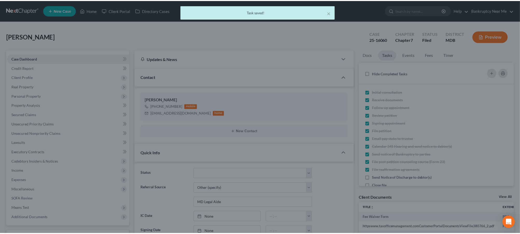
scroll to position [3597, 0]
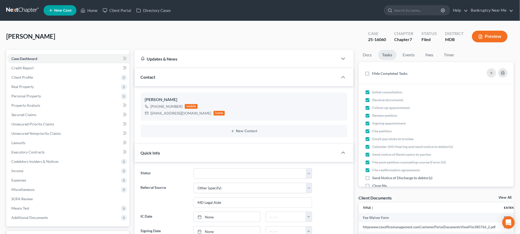
click at [24, 11] on link at bounding box center [22, 10] width 33 height 9
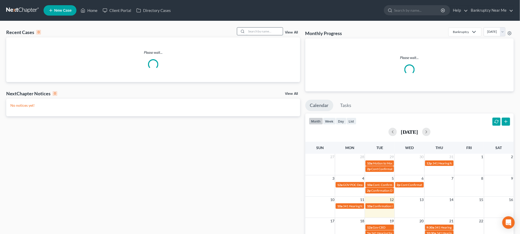
click at [264, 32] on input "search" at bounding box center [265, 31] width 36 height 8
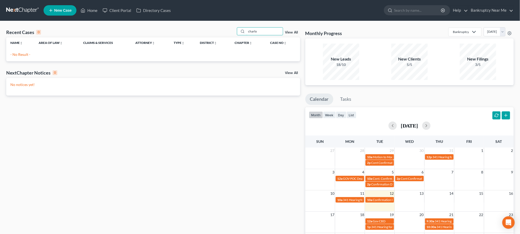
drag, startPoint x: 268, startPoint y: 33, endPoint x: 202, endPoint y: 36, distance: 66.2
click at [202, 36] on div "Recent Cases 0 charlo View All" at bounding box center [153, 32] width 294 height 10
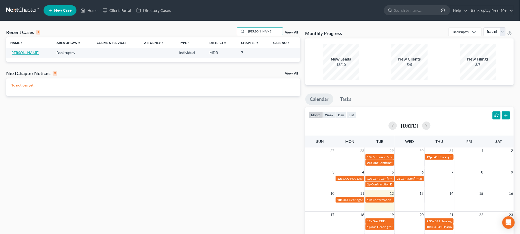
type input "snell"
click at [22, 51] on link "Snell, Arla" at bounding box center [24, 52] width 29 height 4
select select "4"
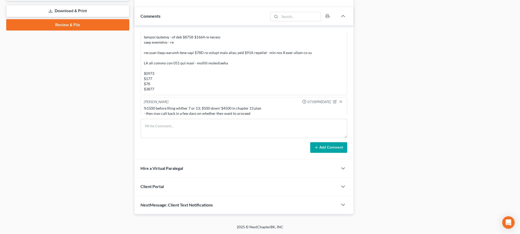
scroll to position [439, 0]
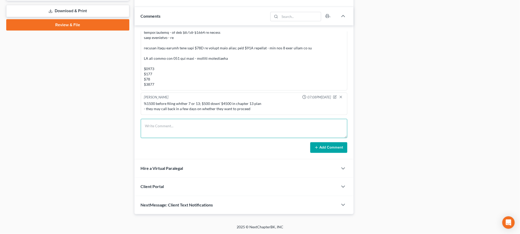
click at [303, 134] on textarea at bounding box center [244, 128] width 207 height 19
type textarea "a"
type textarea "C"
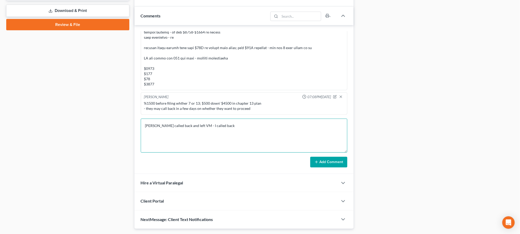
drag, startPoint x: 345, startPoint y: 135, endPoint x: 346, endPoint y: 225, distance: 89.7
click at [345, 152] on textarea "Arla called back and left VM - I called back" at bounding box center [244, 136] width 207 height 34
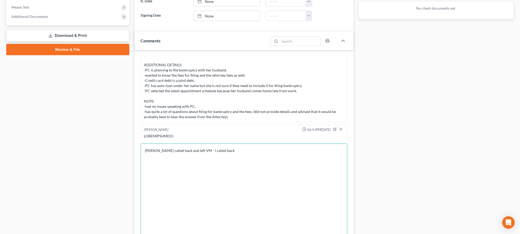
scroll to position [283, 0]
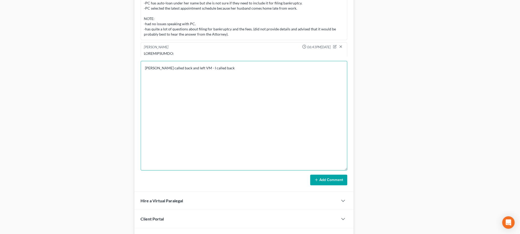
click at [319, 87] on textarea "Arla called back and left VM - I called back" at bounding box center [244, 115] width 207 height 109
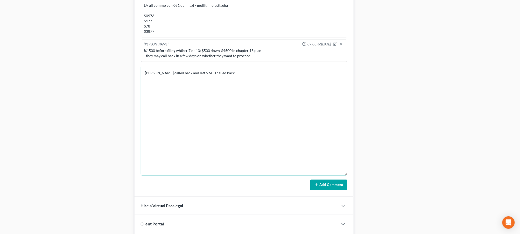
scroll to position [287, 0]
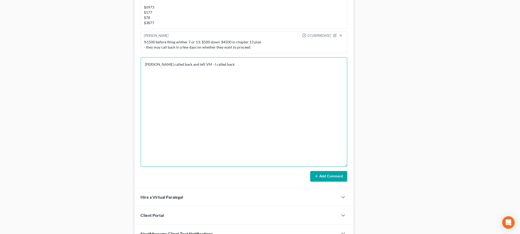
type textarea "Arla called back and left VM - I called back"
click at [341, 177] on button "Add Comment" at bounding box center [328, 176] width 37 height 11
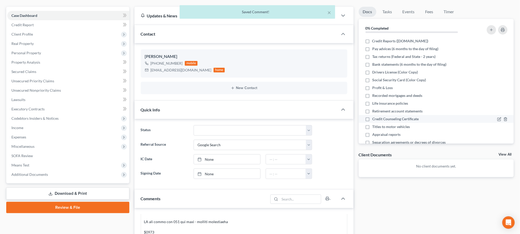
scroll to position [0, 0]
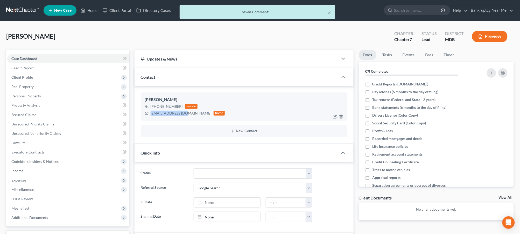
drag, startPoint x: 186, startPoint y: 113, endPoint x: 150, endPoint y: 114, distance: 35.8
click at [150, 114] on div "char3008@gmail.com home" at bounding box center [185, 113] width 80 height 7
copy div "char3008@gmail.com"
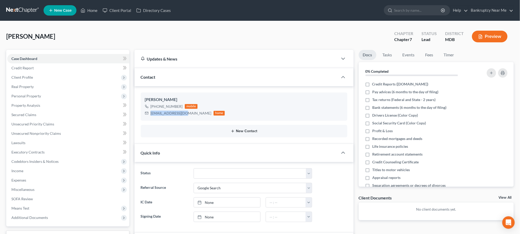
click at [248, 133] on button "New Contact" at bounding box center [244, 131] width 198 height 4
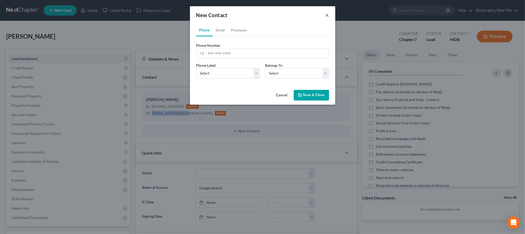
click at [325, 14] on button "×" at bounding box center [327, 15] width 4 height 6
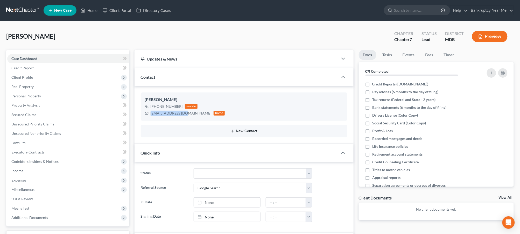
click at [248, 130] on button "New Contact" at bounding box center [244, 131] width 198 height 4
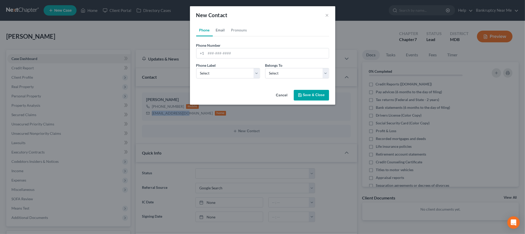
click at [215, 32] on link "Email" at bounding box center [220, 30] width 15 height 12
click at [229, 48] on input "email" at bounding box center [267, 53] width 123 height 10
click at [328, 12] on button "×" at bounding box center [327, 15] width 4 height 6
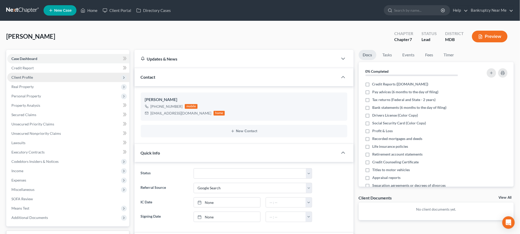
click at [35, 77] on span "Client Profile" at bounding box center [68, 77] width 122 height 9
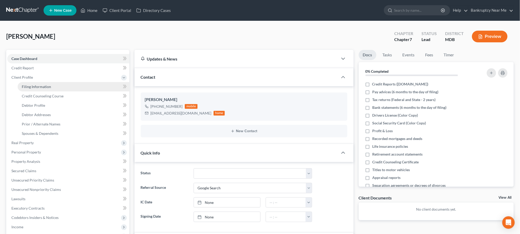
click at [64, 84] on link "Filing Information" at bounding box center [74, 86] width 112 height 9
select select "1"
select select "0"
select select "21"
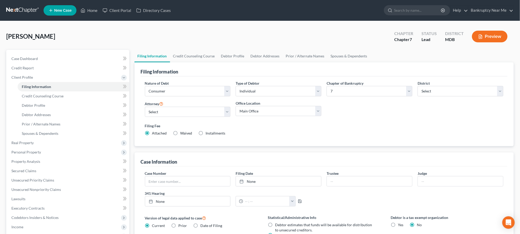
click at [261, 83] on div "Type of Debtor Select Individual Joint" at bounding box center [279, 88] width 86 height 16
click at [265, 92] on select "Select Individual Joint" at bounding box center [279, 91] width 86 height 10
select select "1"
click at [236, 86] on select "Select Individual Joint" at bounding box center [279, 91] width 86 height 10
click at [265, 57] on link "Debtor Addresses" at bounding box center [265, 56] width 35 height 12
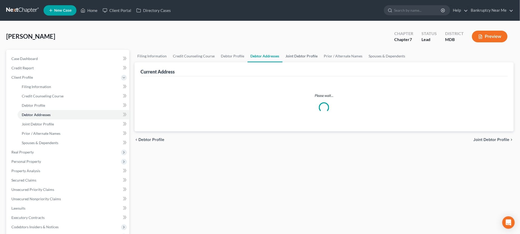
select select "0"
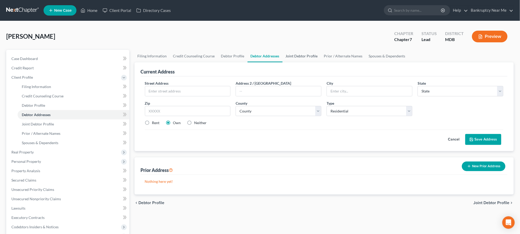
click at [294, 54] on link "Joint Debtor Profile" at bounding box center [302, 56] width 38 height 12
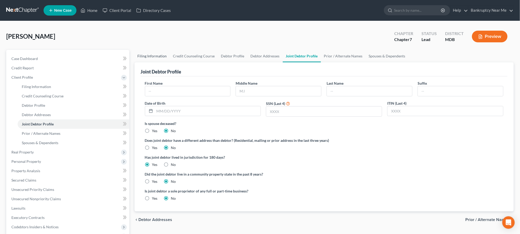
click at [160, 57] on link "Filing Information" at bounding box center [153, 56] width 36 height 12
select select "1"
select select "0"
select select "38"
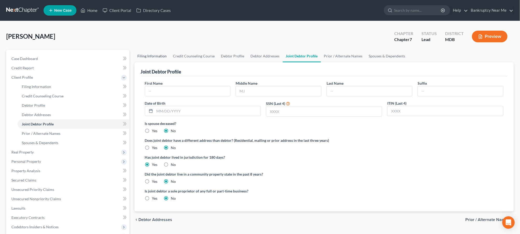
select select "21"
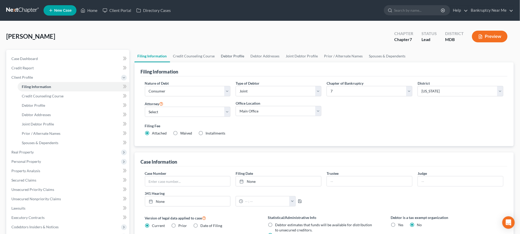
click at [232, 57] on link "Debtor Profile" at bounding box center [233, 56] width 30 height 12
select select "1"
select select "0"
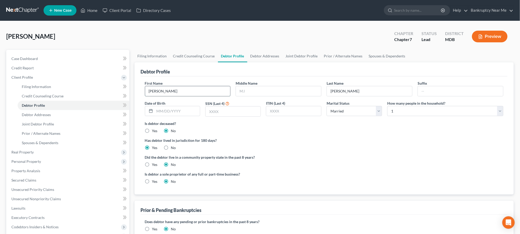
click at [206, 91] on input "Arla" at bounding box center [187, 91] width 85 height 10
drag, startPoint x: 206, startPoint y: 91, endPoint x: 99, endPoint y: 83, distance: 107.1
click at [100, 84] on div "Petition Navigation Case Dashboard Payments Invoices Payments Payments Credit R…" at bounding box center [260, 186] width 513 height 272
type input "Sharla"
click at [290, 56] on link "Joint Debtor Profile" at bounding box center [302, 56] width 38 height 12
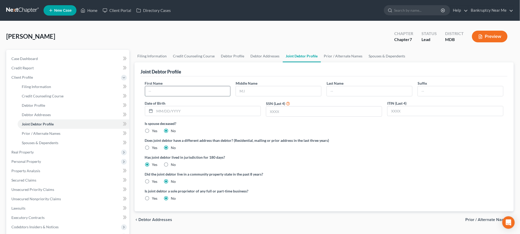
click at [199, 88] on input "text" at bounding box center [187, 91] width 85 height 10
type input "Jason"
click at [370, 91] on input "text" at bounding box center [369, 91] width 85 height 10
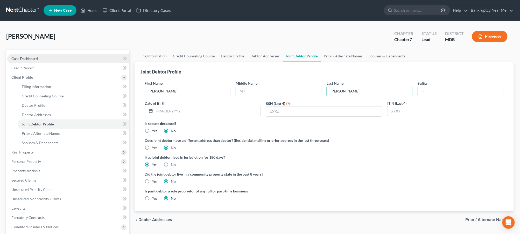
type input "Snell"
click at [53, 60] on link "Case Dashboard" at bounding box center [68, 58] width 122 height 9
select select "4"
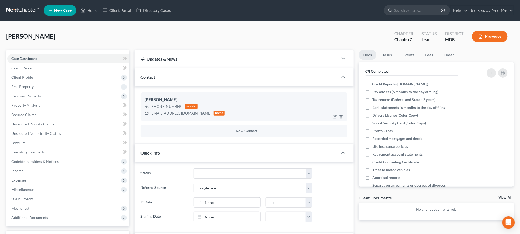
scroll to position [458, 0]
click at [28, 82] on span "Real Property" at bounding box center [68, 86] width 122 height 9
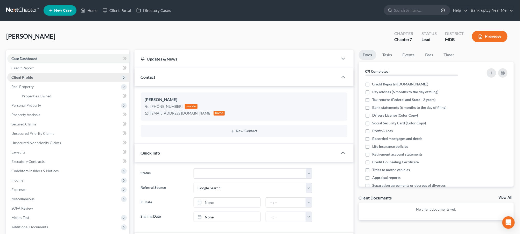
click at [31, 79] on span "Client Profile" at bounding box center [22, 77] width 22 height 4
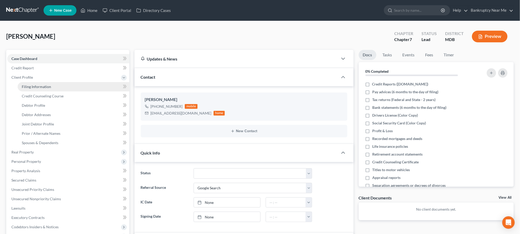
click at [43, 83] on link "Filing Information" at bounding box center [74, 86] width 112 height 9
select select "1"
select select "0"
select select "38"
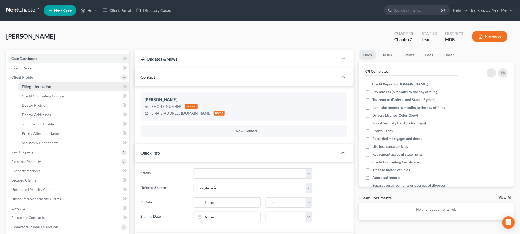
select select "21"
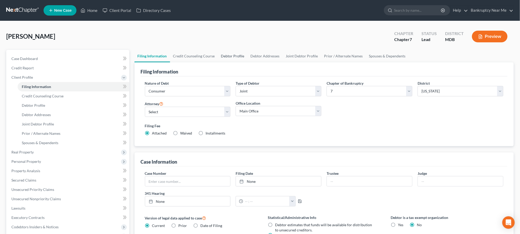
drag, startPoint x: 218, startPoint y: 58, endPoint x: 220, endPoint y: 58, distance: 2.6
click at [218, 58] on link "Debtor Profile" at bounding box center [233, 56] width 30 height 12
select select "1"
select select "0"
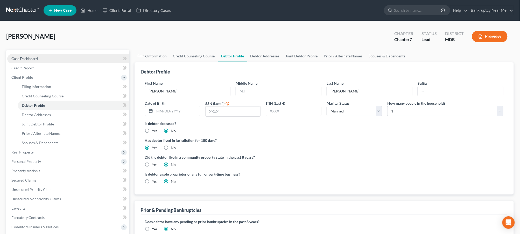
click at [39, 60] on link "Case Dashboard" at bounding box center [68, 58] width 122 height 9
select select "4"
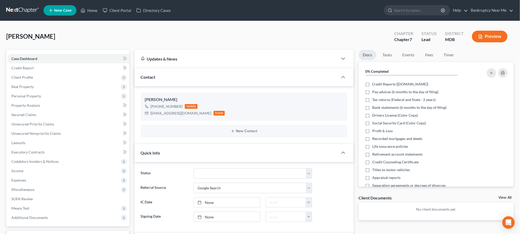
scroll to position [458, 0]
click at [242, 128] on div "New Contact" at bounding box center [244, 131] width 207 height 12
click at [247, 132] on button "New Contact" at bounding box center [244, 131] width 198 height 4
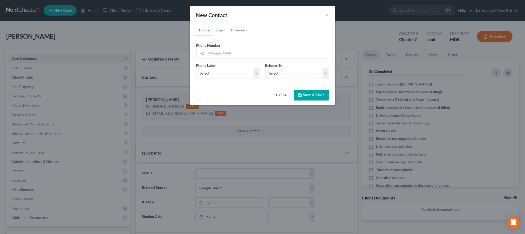
click at [218, 27] on link "Email" at bounding box center [220, 30] width 15 height 12
click at [218, 52] on input "email" at bounding box center [267, 53] width 123 height 10
type input "jts3008@yahoo.com"
click at [305, 95] on button "Save & Close" at bounding box center [311, 95] width 35 height 11
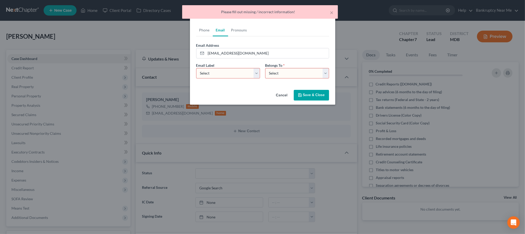
click at [222, 74] on select "Select Home Work Other" at bounding box center [228, 73] width 64 height 10
select select "0"
click at [196, 68] on select "Select Home Work Other" at bounding box center [228, 73] width 64 height 10
click at [271, 75] on select "Select Client Spouse Other" at bounding box center [297, 73] width 64 height 10
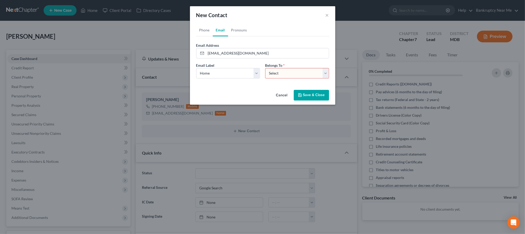
select select "1"
click at [265, 68] on select "Select Client Spouse Other" at bounding box center [297, 73] width 64 height 10
click at [306, 92] on button "Save & Close" at bounding box center [311, 95] width 35 height 11
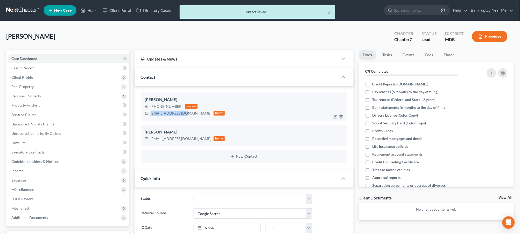
drag, startPoint x: 185, startPoint y: 113, endPoint x: 154, endPoint y: 113, distance: 31.1
click at [150, 113] on div "char3008@gmail.com home" at bounding box center [185, 113] width 80 height 7
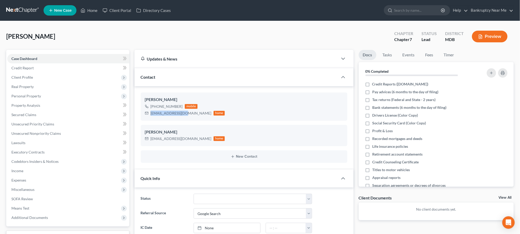
copy div "char3008@gmail.com"
click at [34, 73] on span "Client Profile" at bounding box center [68, 77] width 122 height 9
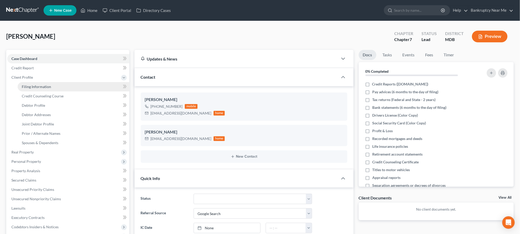
click at [38, 84] on span "Filing Information" at bounding box center [36, 86] width 29 height 4
select select "1"
select select "0"
select select "38"
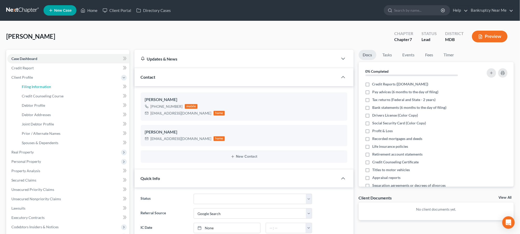
select select "21"
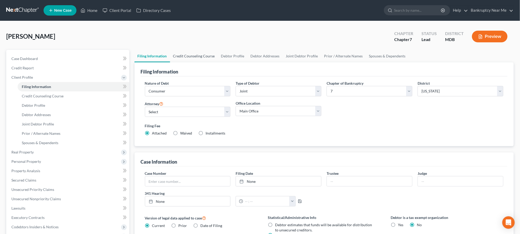
click at [200, 58] on link "Credit Counseling Course" at bounding box center [194, 56] width 48 height 12
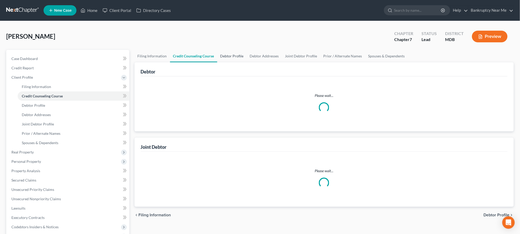
click at [229, 56] on link "Debtor Profile" at bounding box center [232, 56] width 30 height 12
select select "1"
select select "0"
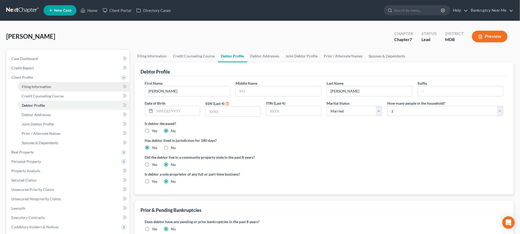
drag, startPoint x: 184, startPoint y: 89, endPoint x: 102, endPoint y: 89, distance: 81.7
click at [104, 90] on div "Petition Navigation Case Dashboard Payments Invoices Payments Payments Credit R…" at bounding box center [260, 186] width 513 height 272
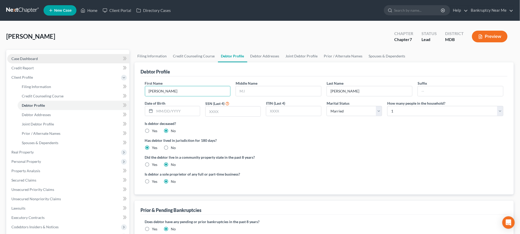
click at [68, 60] on link "Case Dashboard" at bounding box center [68, 58] width 122 height 9
select select "4"
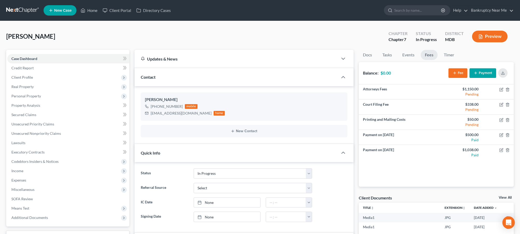
select select "9"
select select "0"
click at [30, 12] on link at bounding box center [22, 10] width 33 height 9
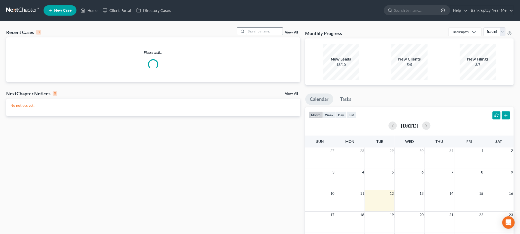
click at [267, 29] on input "search" at bounding box center [265, 31] width 36 height 8
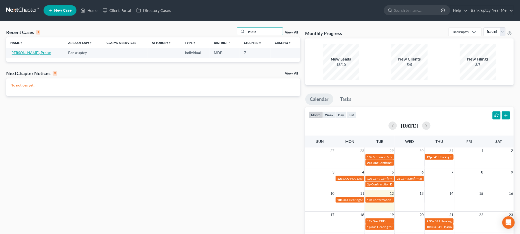
type input "praise"
click at [16, 51] on link "[PERSON_NAME], Praise" at bounding box center [30, 52] width 40 height 4
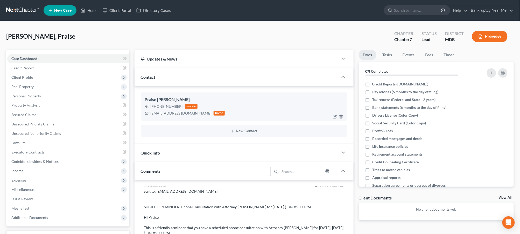
scroll to position [86, 0]
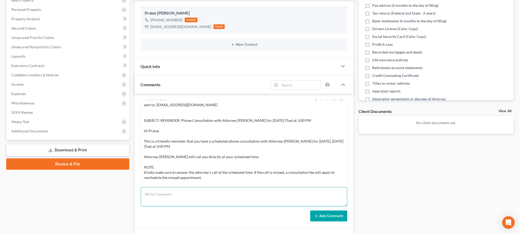
drag, startPoint x: 249, startPoint y: 201, endPoint x: 289, endPoint y: 185, distance: 42.9
click at [250, 200] on textarea at bounding box center [244, 196] width 207 height 19
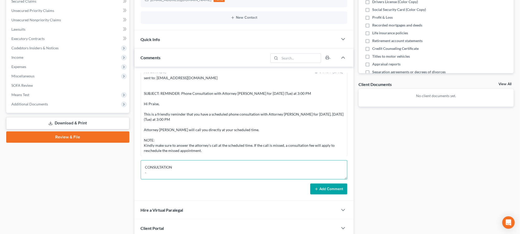
scroll to position [155, 0]
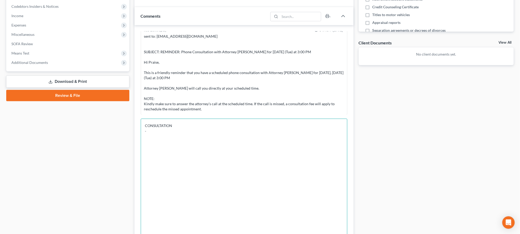
drag, startPoint x: 345, startPoint y: 136, endPoint x: 333, endPoint y: 252, distance: 116.6
click at [333, 233] on html "Home New Case Client Portal Directory Cases Bankruptcy Near Me iris@bankruptcyn…" at bounding box center [260, 94] width 520 height 499
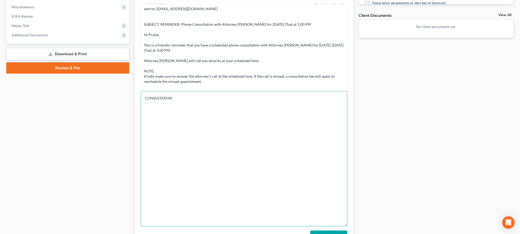
scroll to position [184, 0]
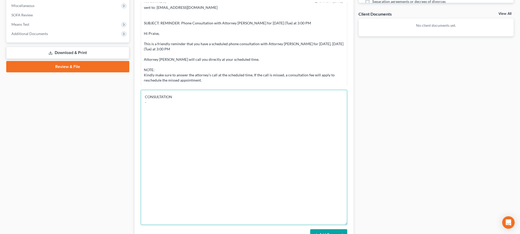
click at [308, 133] on textarea "CONSULTATION -" at bounding box center [244, 157] width 207 height 135
click at [193, 108] on textarea "CONSULTATION -" at bounding box center [244, 157] width 207 height 135
click at [232, 105] on textarea "CONSULTATION -" at bounding box center [244, 157] width 207 height 135
click at [276, 104] on textarea "CONSULTATION - discussed that I do not recommend filing for bankruptcy unless t…" at bounding box center [244, 157] width 207 height 135
click at [281, 102] on textarea "CONSULTATION - discussed that I do not recommend filing for bankruptcy unless t…" at bounding box center [244, 157] width 207 height 135
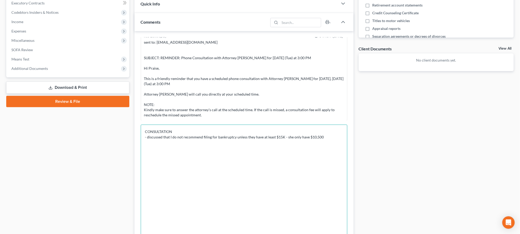
scroll to position [97, 0]
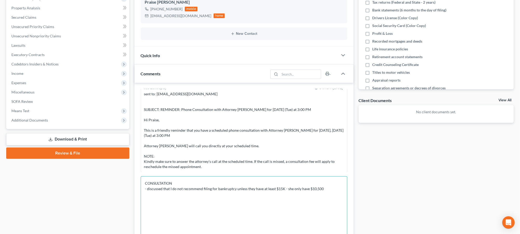
type textarea "CONSULTATION - discussed that I do not recommend filing for bankruptcy unless t…"
click at [263, 54] on div "Quick Info" at bounding box center [237, 55] width 204 height 18
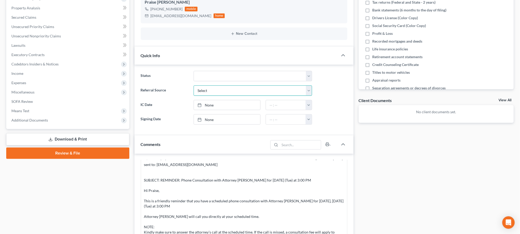
click at [241, 87] on select "Select Word Of Mouth Previous Clients Direct Mail Website Google Search Modern …" at bounding box center [253, 90] width 119 height 10
select select "4"
click at [194, 85] on select "Select Word Of Mouth Previous Clients Direct Mail Website Google Search Modern …" at bounding box center [253, 90] width 119 height 10
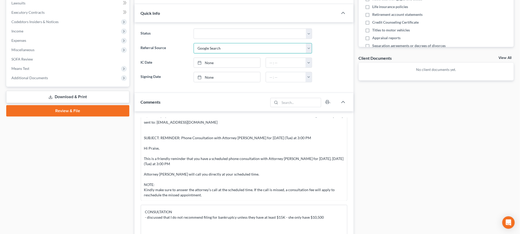
scroll to position [184, 0]
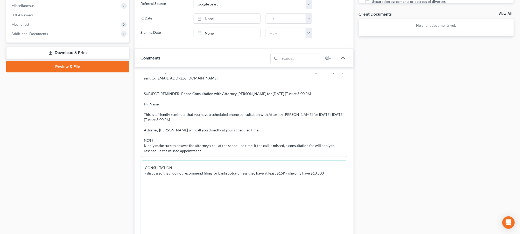
drag, startPoint x: 338, startPoint y: 178, endPoint x: 336, endPoint y: 176, distance: 3.4
click at [337, 178] on textarea "CONSULTATION - discussed that I do not recommend filing for bankruptcy unless t…" at bounding box center [244, 228] width 207 height 135
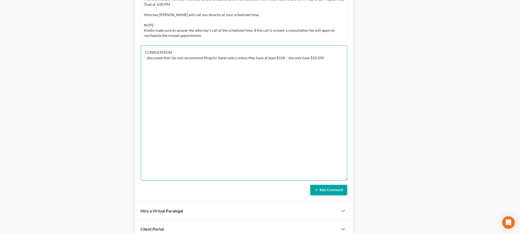
scroll to position [299, 0]
click at [335, 190] on button "Add Comment" at bounding box center [328, 189] width 37 height 11
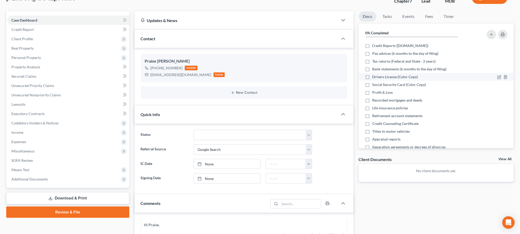
scroll to position [0, 0]
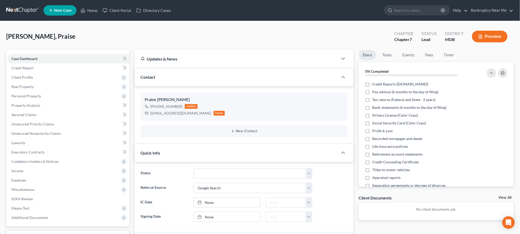
click at [14, 11] on link at bounding box center [22, 10] width 33 height 9
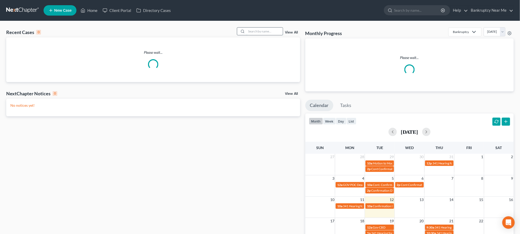
drag, startPoint x: 280, startPoint y: 33, endPoint x: 272, endPoint y: 34, distance: 8.7
click at [280, 33] on input "search" at bounding box center [265, 31] width 36 height 8
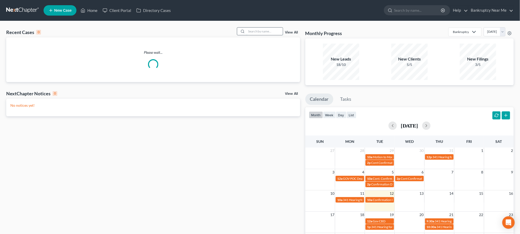
click at [271, 34] on input "search" at bounding box center [265, 31] width 36 height 8
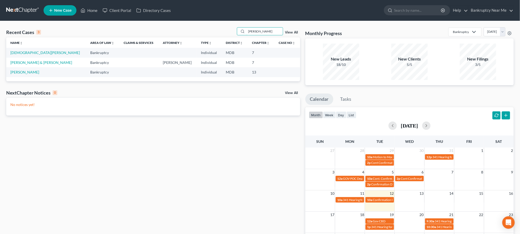
drag, startPoint x: 227, startPoint y: 34, endPoint x: 178, endPoint y: 34, distance: 49.0
click at [178, 34] on div "Recent Cases 3 [PERSON_NAME] View All" at bounding box center [153, 32] width 294 height 10
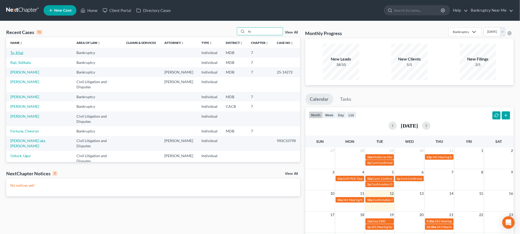
type input "tu"
click at [14, 52] on link "Tu, Khai" at bounding box center [16, 52] width 13 height 4
select select "4"
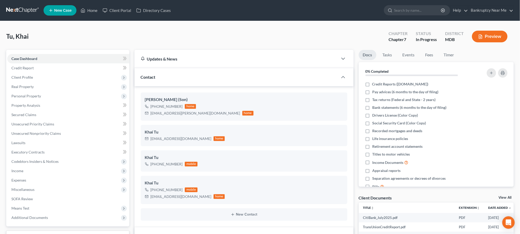
scroll to position [1789, 0]
drag, startPoint x: 29, startPoint y: 37, endPoint x: -7, endPoint y: 41, distance: 36.3
copy span "Tu, Khai"
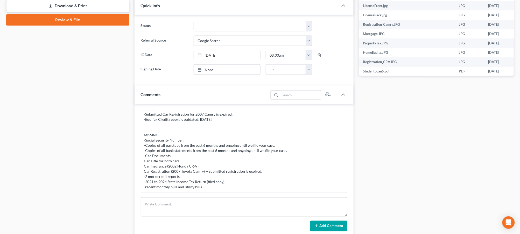
scroll to position [1789, 0]
drag, startPoint x: 235, startPoint y: 206, endPoint x: 252, endPoint y: 209, distance: 17.2
click at [239, 206] on textarea at bounding box center [244, 206] width 207 height 19
paste textarea "[DATE][DATE] 8:51 AM [PERSON_NAME] <[EMAIL_ADDRESS][PERSON_NAME][DOMAIN_NAME]> …"
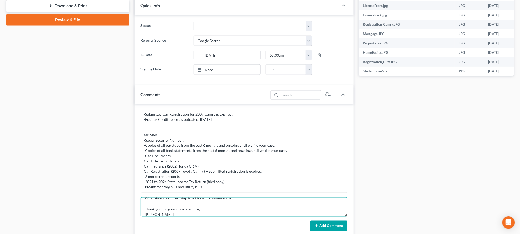
type textarea "[DATE][DATE] 8:51 AM [PERSON_NAME] <[EMAIL_ADDRESS][PERSON_NAME][DOMAIN_NAME]> …"
click at [326, 229] on button "Add Comment" at bounding box center [328, 225] width 37 height 11
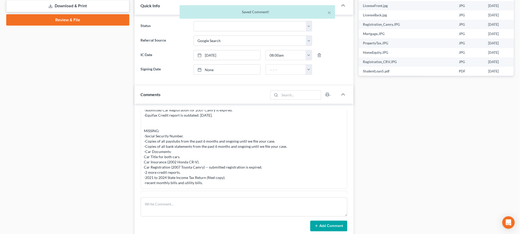
scroll to position [1891, 0]
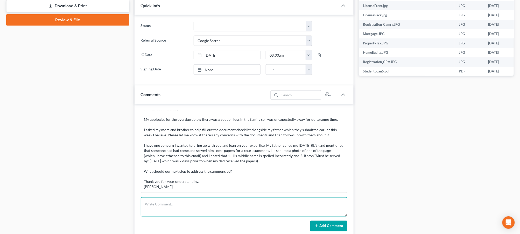
drag, startPoint x: 310, startPoint y: 208, endPoint x: 319, endPoint y: 210, distance: 9.3
click at [310, 208] on textarea at bounding box center [244, 206] width 207 height 19
paste textarea "From: Iris Kwon <iris@bankruptcynearme.org> Sent: Tuesday, August 12, 2025 3:05…"
type textarea "From: Iris Kwon <iris@bankruptcynearme.org> Sent: Tuesday, August 12, 2025 3:05…"
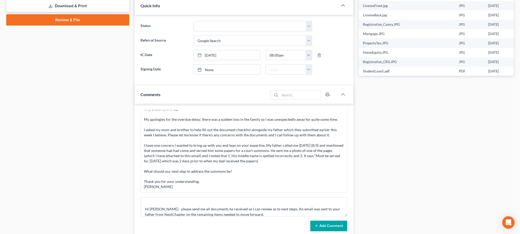
click at [321, 227] on button "Add Comment" at bounding box center [328, 225] width 37 height 11
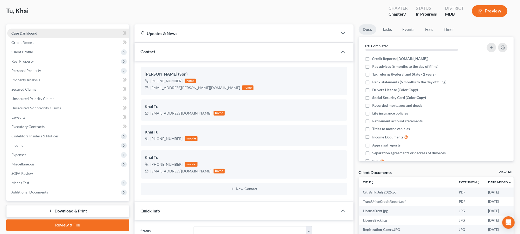
scroll to position [0, 0]
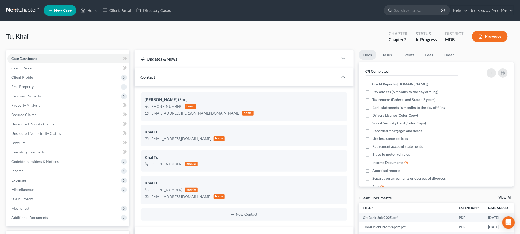
click at [26, 10] on link at bounding box center [22, 10] width 33 height 9
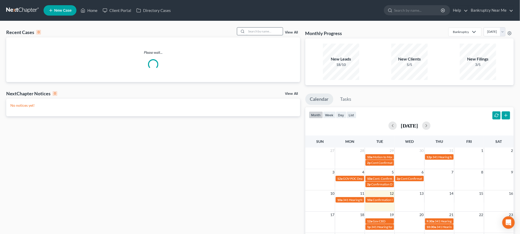
click at [280, 30] on input "search" at bounding box center [265, 31] width 36 height 8
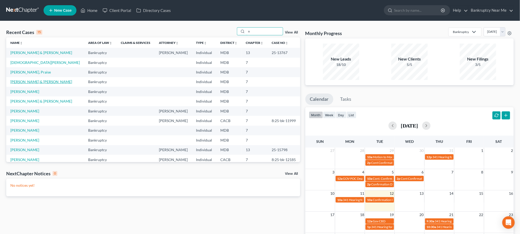
type input "n"
click at [32, 83] on link "[PERSON_NAME] & [PERSON_NAME]" at bounding box center [41, 81] width 62 height 4
select select "4"
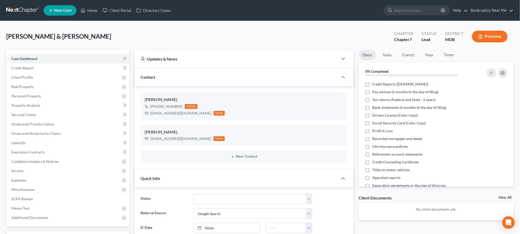
scroll to position [458, 0]
click at [334, 141] on icon "button" at bounding box center [335, 142] width 4 height 4
select select "1"
select select "0"
select select "1"
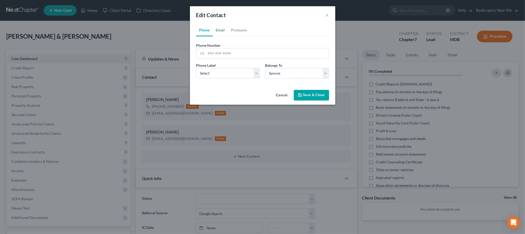
click at [216, 34] on link "Email" at bounding box center [220, 30] width 15 height 12
click at [327, 16] on button "×" at bounding box center [327, 15] width 4 height 6
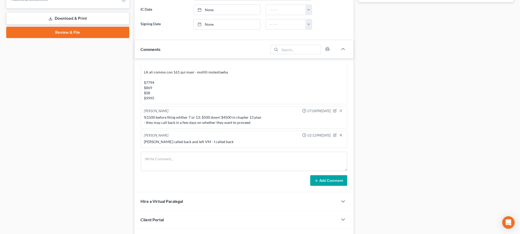
scroll to position [251, 0]
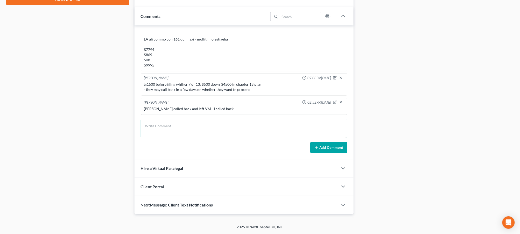
click at [248, 129] on textarea at bounding box center [244, 128] width 207 height 19
drag, startPoint x: 145, startPoint y: 129, endPoint x: 108, endPoint y: 130, distance: 36.8
click at [108, 130] on div "Petition Navigation Case Dashboard Payments Invoices Payments Payments Credit R…" at bounding box center [260, 6] width 513 height 415
type textarea "jason@pressmechanical.com"
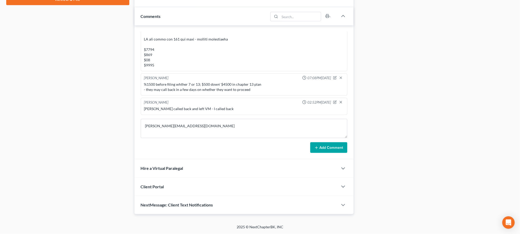
click at [331, 148] on button "Add Comment" at bounding box center [328, 147] width 37 height 11
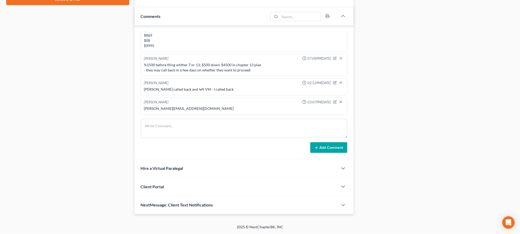
drag, startPoint x: 209, startPoint y: 107, endPoint x: 228, endPoint y: 102, distance: 19.3
click at [212, 107] on div "jason@pressmechanical.com" at bounding box center [244, 108] width 200 height 5
click at [333, 102] on icon "button" at bounding box center [335, 102] width 4 height 4
click at [243, 114] on div "Info Bankruptcy 05:06PM, 06/09/2025 jason@pressmechanical.com Iris Kwon 06:43PM…" at bounding box center [244, 92] width 219 height 134
click at [248, 111] on textarea "jason@pressmechanical.com" at bounding box center [244, 115] width 200 height 19
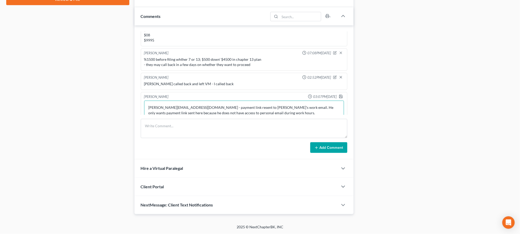
scroll to position [487, 0]
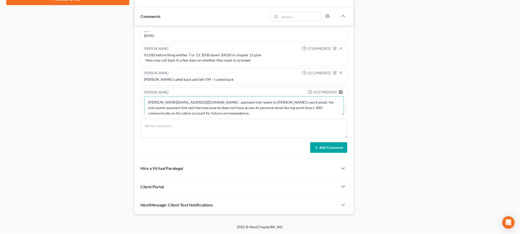
type textarea "jason@pressmechanical.com - payment link resent to Jason's work email. He only …"
click at [340, 91] on polyline "button" at bounding box center [340, 91] width 1 height 1
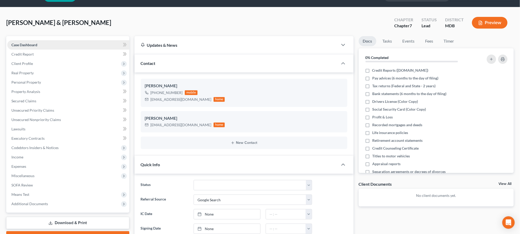
scroll to position [0, 0]
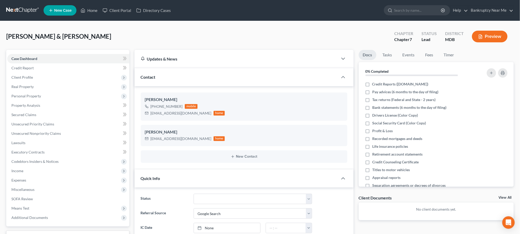
click at [17, 10] on link at bounding box center [22, 10] width 33 height 9
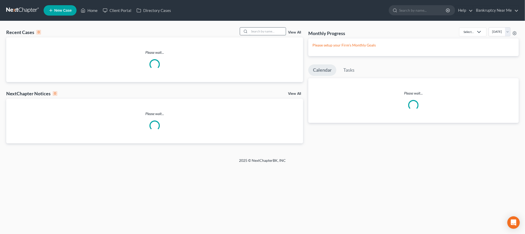
click at [265, 31] on input "search" at bounding box center [267, 31] width 36 height 8
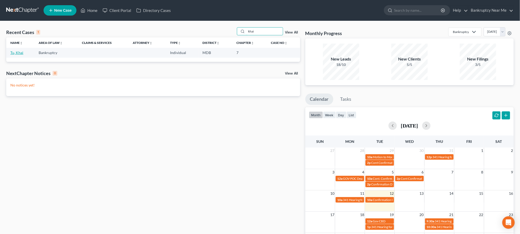
type input "khai"
click at [20, 54] on link "Tu, Khai" at bounding box center [16, 52] width 13 height 4
select select "4"
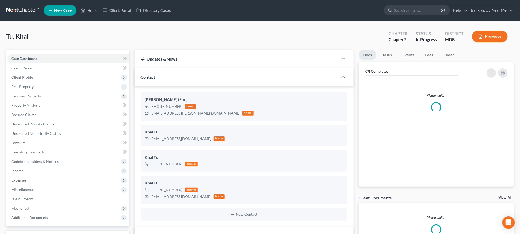
scroll to position [1947, 0]
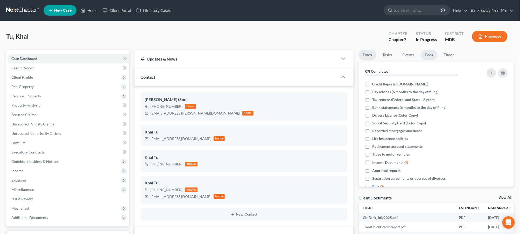
click at [434, 56] on link "Fees" at bounding box center [429, 55] width 17 height 10
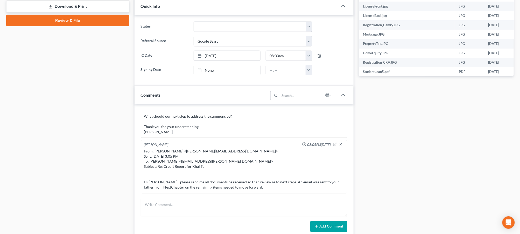
scroll to position [288, 0]
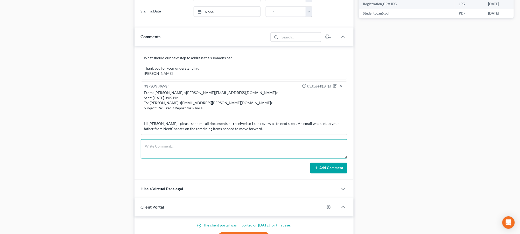
drag, startPoint x: 225, startPoint y: 146, endPoint x: 274, endPoint y: 157, distance: 49.6
click at [229, 147] on textarea at bounding box center [244, 148] width 207 height 19
paste textarea "From: Iris Kwon <iris@bankruptcynearme.org> Sent: Tuesday, August 12, 2025 3:10…"
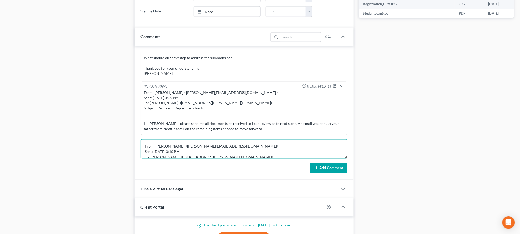
scroll to position [50, 0]
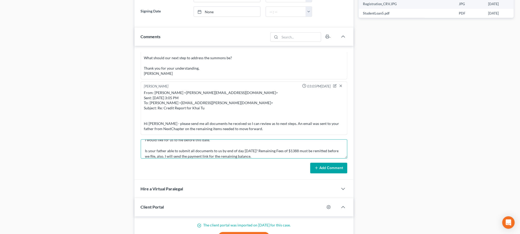
type textarea "From: Iris Kwon <iris@bankruptcynearme.org> Sent: Tuesday, August 12, 2025 3:10…"
drag, startPoint x: 321, startPoint y: 172, endPoint x: 319, endPoint y: 168, distance: 4.4
click at [321, 172] on button "Add Comment" at bounding box center [328, 168] width 37 height 11
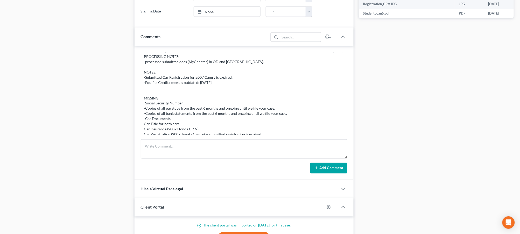
scroll to position [1793, 0]
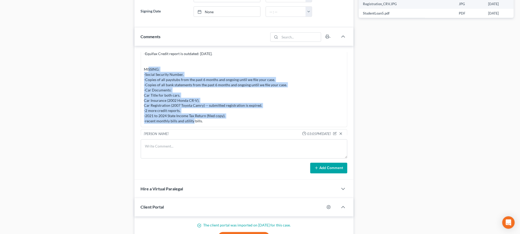
drag, startPoint x: 202, startPoint y: 126, endPoint x: 139, endPoint y: 81, distance: 77.1
click at [139, 81] on div "Info Bankruptcy 08:59AM, 02/20/2025 Patrick Tu is the son of Prospective Client…" at bounding box center [244, 113] width 219 height 134
copy div "-Social Security Number. -Copies of all paystubs from the past 6 months and ong…"
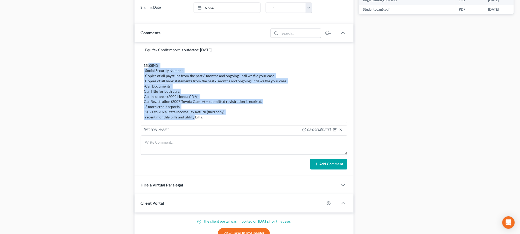
scroll to position [341, 0]
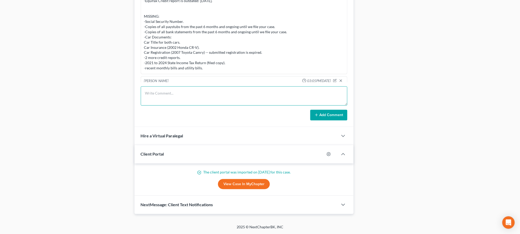
click at [198, 97] on textarea at bounding box center [244, 95] width 207 height 19
paste textarea "Please submit the following missing items by end of day 8-13: -Social Security …"
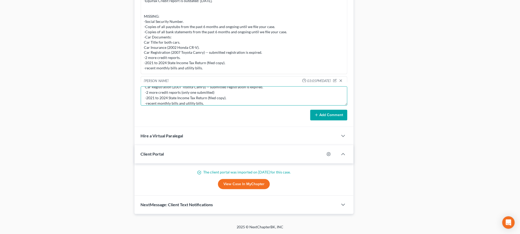
type textarea "Please submit the following missing items by end of day 8-13: -Social Security …"
click at [321, 117] on button "Add Comment" at bounding box center [328, 115] width 37 height 11
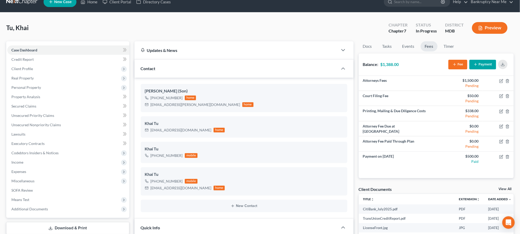
scroll to position [0, 0]
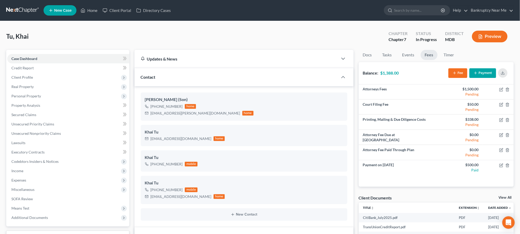
click at [31, 7] on link at bounding box center [22, 10] width 33 height 9
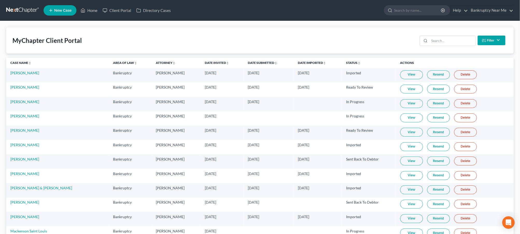
click at [265, 31] on div "MyChapter Client Portal Filter Status Filter... Invited In Progress Ready To Re…" at bounding box center [260, 40] width 508 height 26
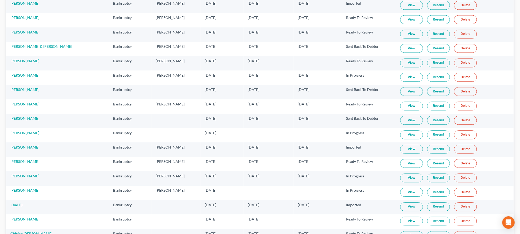
click at [433, 211] on link "Resend" at bounding box center [438, 206] width 23 height 9
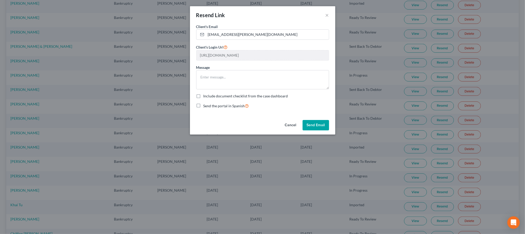
click at [328, 11] on div "Resend Link ×" at bounding box center [262, 15] width 145 height 18
click at [325, 15] on button "×" at bounding box center [327, 15] width 4 height 6
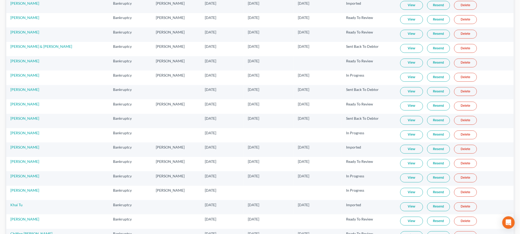
click at [410, 211] on link "View" at bounding box center [411, 206] width 23 height 9
click at [17, 207] on link "Khai Tu" at bounding box center [16, 204] width 12 height 4
select select "4"
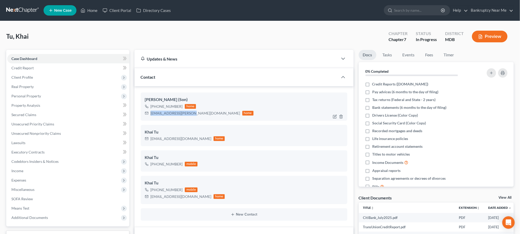
drag, startPoint x: 188, startPoint y: 113, endPoint x: 173, endPoint y: 103, distance: 17.7
click at [148, 113] on div "tu.patrick.n@gmail.com home" at bounding box center [199, 113] width 109 height 7
copy div "tu.patrick.n@gmail.com"
click at [431, 53] on link "Fees" at bounding box center [429, 55] width 17 height 10
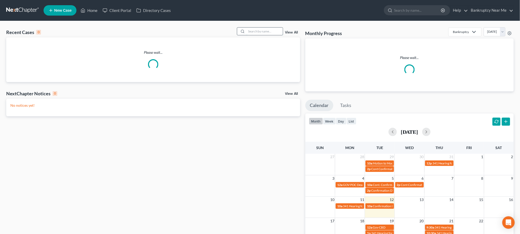
click at [269, 31] on input "search" at bounding box center [265, 31] width 36 height 8
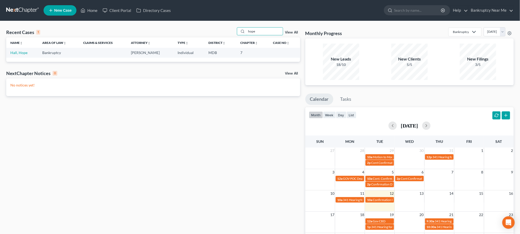
type input "hope"
click at [17, 55] on td "Hall, Hope" at bounding box center [22, 53] width 32 height 10
click at [19, 52] on link "Hall, Hope" at bounding box center [18, 52] width 17 height 4
select select "6"
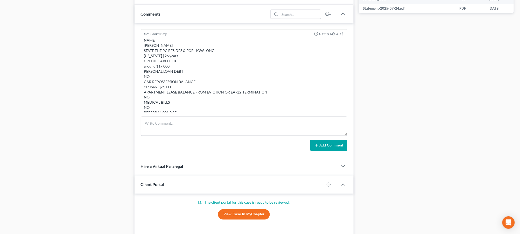
scroll to position [1210, 0]
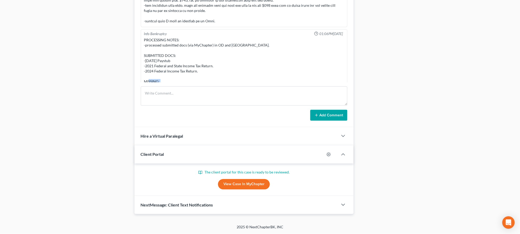
drag, startPoint x: 199, startPoint y: 77, endPoint x: 140, endPoint y: 77, distance: 59.1
click at [140, 77] on div "Info Bankruptcy 01:21PM[DATE] NAME [PERSON_NAME] STATE THE PC RESIDES & FOR HOW…" at bounding box center [244, 60] width 219 height 134
copy div "-2024 State Income Tax Return."
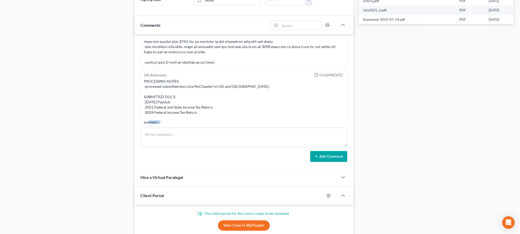
scroll to position [323, 0]
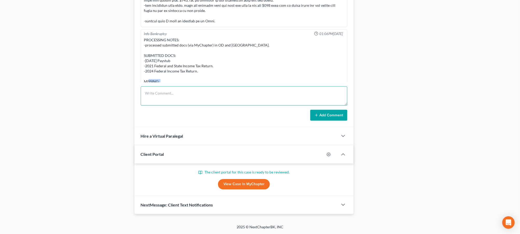
click at [216, 101] on textarea at bounding box center [244, 95] width 207 height 19
paste textarea "Thank you - we just need the 2024 state tax return submitted. Thank you."
type textarea "Thank you - we just need the 2024 state tax return submitted. Thank you."
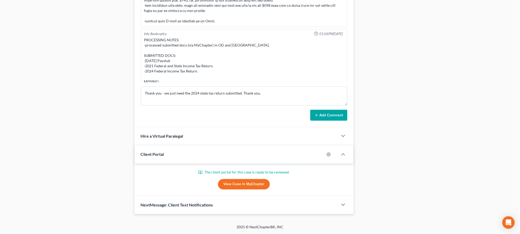
click at [343, 119] on button "Add Comment" at bounding box center [328, 115] width 37 height 11
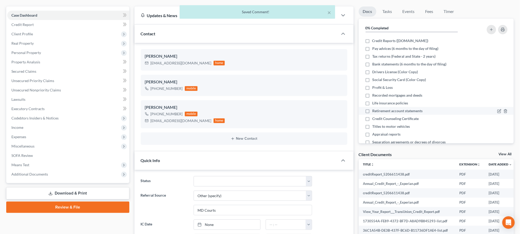
scroll to position [0, 0]
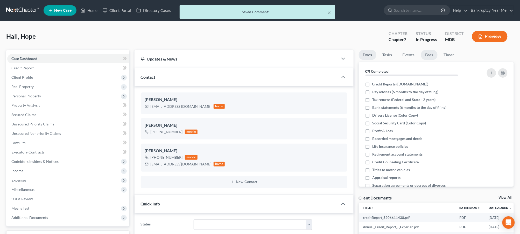
drag, startPoint x: 437, startPoint y: 57, endPoint x: 432, endPoint y: 58, distance: 5.2
click at [437, 57] on link "Fees" at bounding box center [429, 55] width 17 height 10
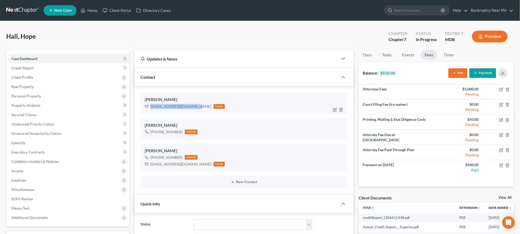
drag, startPoint x: 193, startPoint y: 106, endPoint x: 146, endPoint y: 107, distance: 46.7
click at [146, 107] on div "Hopelouisehall@gmail.com home" at bounding box center [185, 106] width 80 height 7
copy div "Hopelouisehall@gmail.com"
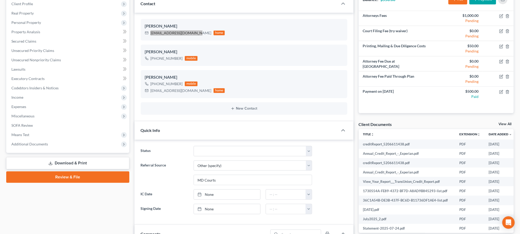
scroll to position [202, 0]
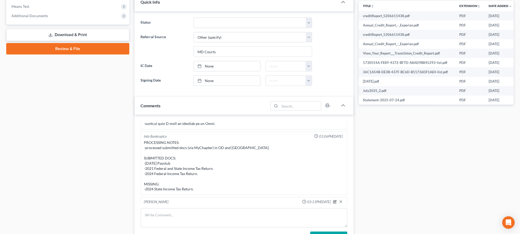
click at [333, 200] on icon "button" at bounding box center [335, 202] width 4 height 4
click at [147, 206] on textarea "Thank you - we just need the 2024 state tax return submitted. Thank you." at bounding box center [244, 215] width 200 height 19
type textarea "SENT TO CL: Thank you - we just need the 2024 state tax return submitted. Thank…"
click at [339, 199] on icon "button" at bounding box center [341, 201] width 4 height 4
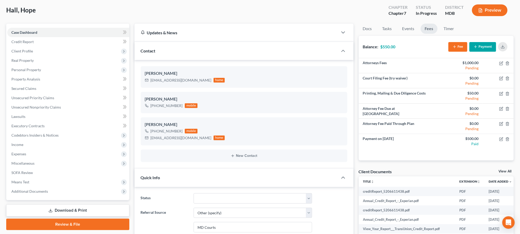
scroll to position [0, 0]
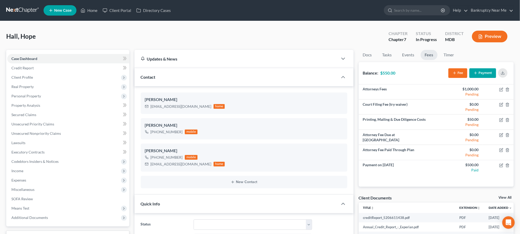
click at [12, 13] on link at bounding box center [22, 10] width 33 height 9
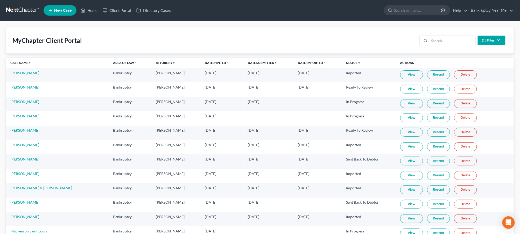
click at [282, 39] on div "MyChapter Client Portal Filter Status Filter... Invited In Progress Ready To Re…" at bounding box center [260, 40] width 508 height 26
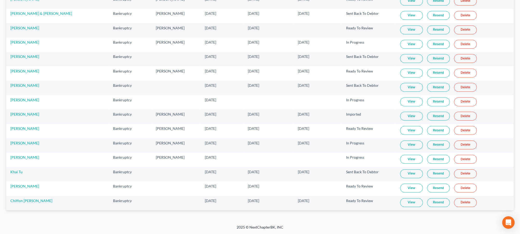
click at [414, 133] on link "View" at bounding box center [411, 130] width 23 height 9
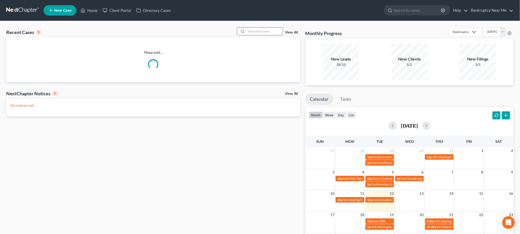
click at [254, 34] on input "search" at bounding box center [265, 31] width 36 height 8
type input "F"
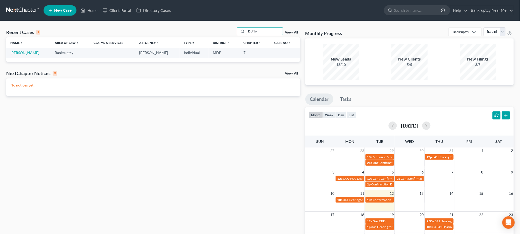
type input "DUNA"
click at [25, 50] on td "[PERSON_NAME]" at bounding box center [28, 53] width 44 height 10
click at [25, 51] on link "[PERSON_NAME]" at bounding box center [24, 52] width 29 height 4
select select "4"
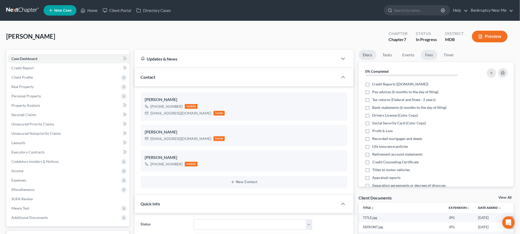
click at [424, 53] on link "Fees" at bounding box center [429, 55] width 17 height 10
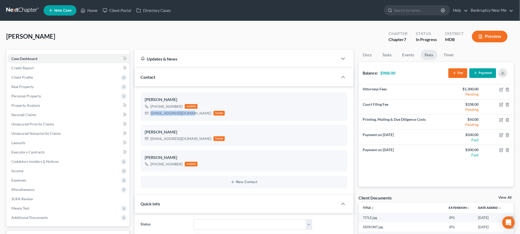
drag, startPoint x: 191, startPoint y: 113, endPoint x: 140, endPoint y: 118, distance: 50.8
click at [140, 118] on div "[PERSON_NAME] [PHONE_NUMBER] mobile [EMAIL_ADDRESS][DOMAIN_NAME] home [PERSON_N…" at bounding box center [244, 140] width 219 height 108
copy div "[EMAIL_ADDRESS][DOMAIN_NAME]"
click at [44, 73] on span "Client Profile" at bounding box center [68, 77] width 122 height 9
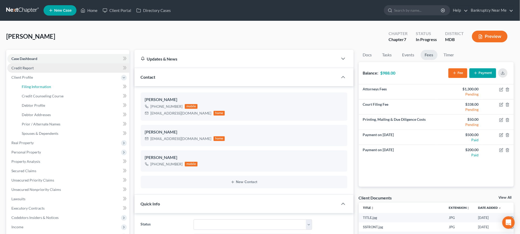
drag, startPoint x: 38, startPoint y: 82, endPoint x: 117, endPoint y: 68, distance: 79.7
click at [38, 82] on link "Filing Information" at bounding box center [74, 86] width 112 height 9
select select "1"
select select "0"
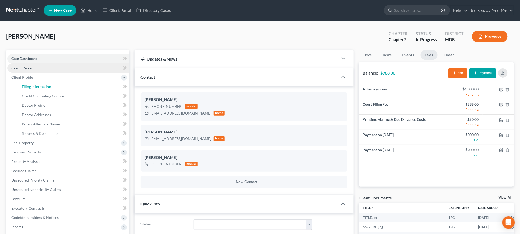
select select "21"
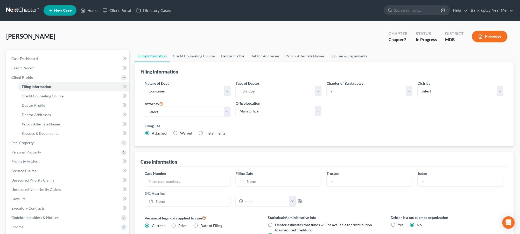
click at [233, 60] on link "Debtor Profile" at bounding box center [233, 56] width 30 height 12
select select "0"
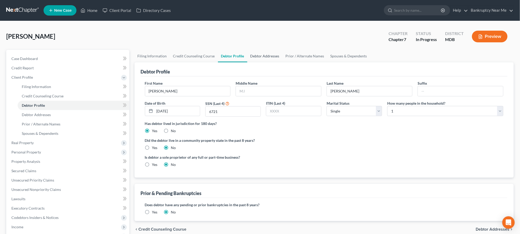
click at [276, 53] on link "Debtor Addresses" at bounding box center [264, 56] width 35 height 12
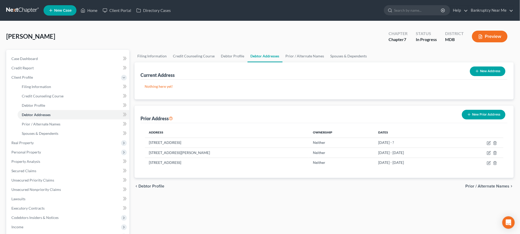
drag, startPoint x: 211, startPoint y: 142, endPoint x: 159, endPoint y: 134, distance: 52.8
click at [147, 144] on td "[STREET_ADDRESS]" at bounding box center [227, 142] width 164 height 10
copy td "[STREET_ADDRESS]"
click at [55, 61] on link "Case Dashboard" at bounding box center [68, 58] width 122 height 9
select select "4"
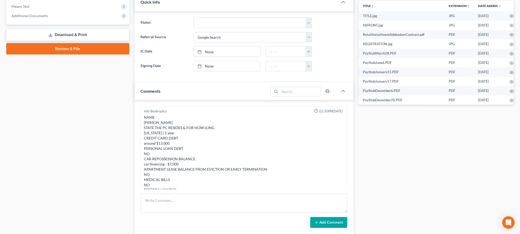
scroll to position [1368, 0]
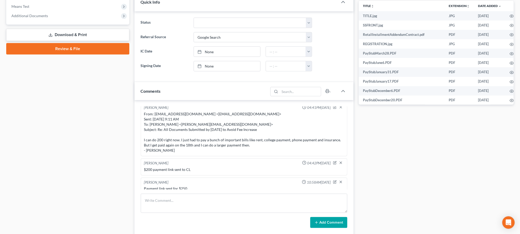
click at [187, 217] on div "Add Comment" at bounding box center [244, 222] width 207 height 11
click at [193, 202] on textarea at bounding box center [244, 202] width 207 height 19
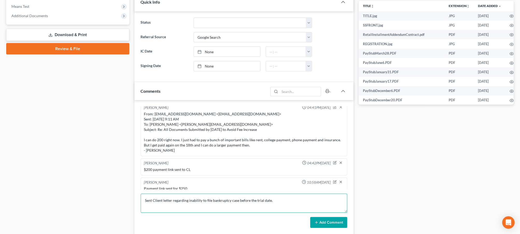
type textarea "Sent Client letter regarding inability to file bankruptcy case before the trial…"
click at [337, 222] on button "Add Comment" at bounding box center [328, 222] width 37 height 11
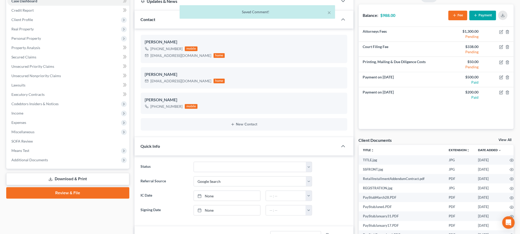
scroll to position [1387, 0]
drag, startPoint x: 191, startPoint y: 55, endPoint x: 149, endPoint y: 57, distance: 41.8
click at [149, 57] on div "[EMAIL_ADDRESS][DOMAIN_NAME] home" at bounding box center [185, 55] width 80 height 7
copy div "[EMAIL_ADDRESS][DOMAIN_NAME]"
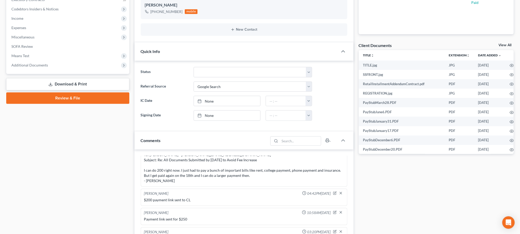
scroll to position [230, 0]
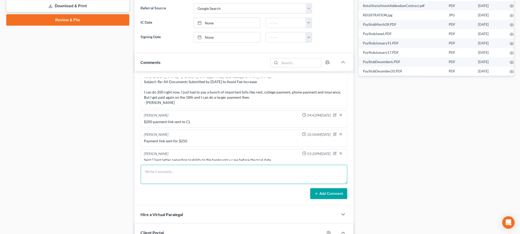
drag, startPoint x: 311, startPoint y: 180, endPoint x: 333, endPoint y: 188, distance: 23.7
click at [311, 180] on textarea at bounding box center [244, 174] width 207 height 19
paste textarea "________________________________________ From: [PERSON_NAME] <[PERSON_NAME][EMA…"
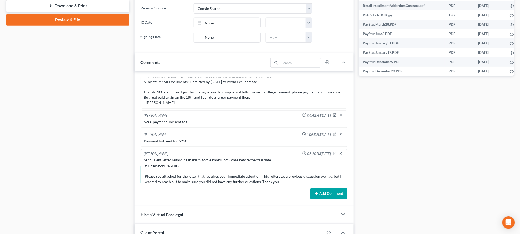
type textarea "________________________________________ From: [PERSON_NAME] <[PERSON_NAME][EMA…"
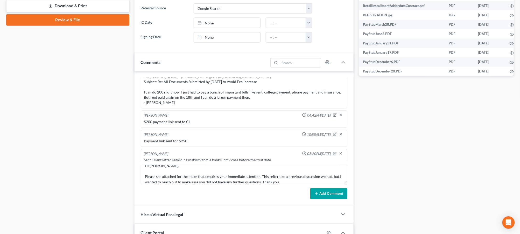
click at [336, 190] on button "Add Comment" at bounding box center [328, 193] width 37 height 11
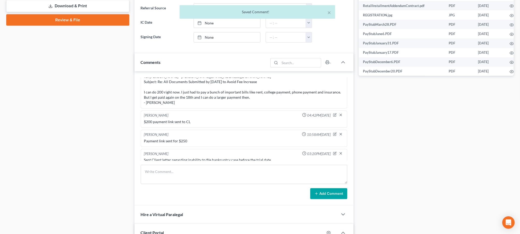
scroll to position [1458, 0]
